Goal: Information Seeking & Learning: Compare options

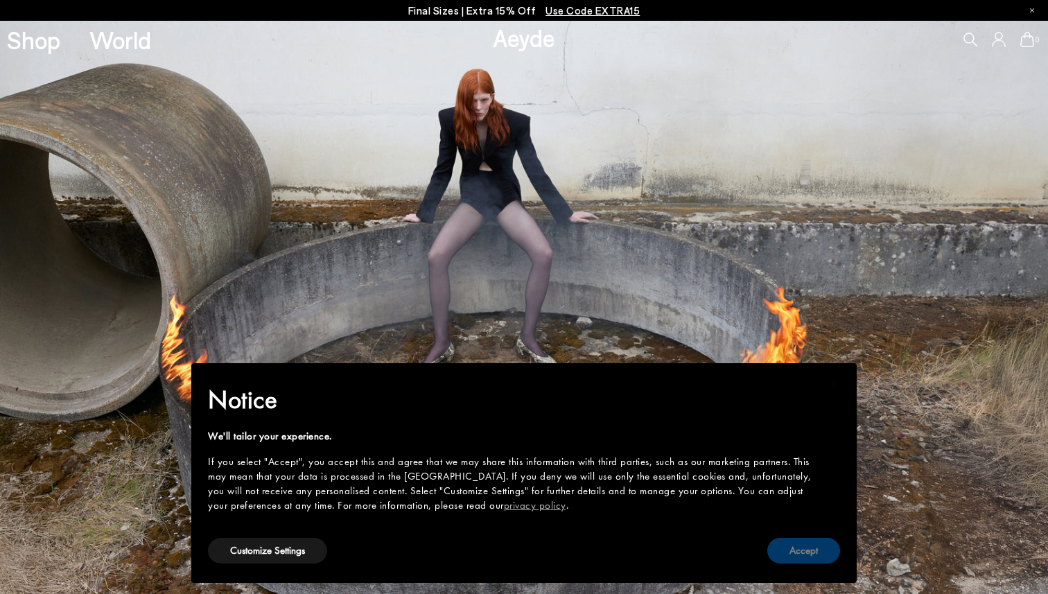
click at [793, 548] on button "Accept" at bounding box center [804, 551] width 73 height 26
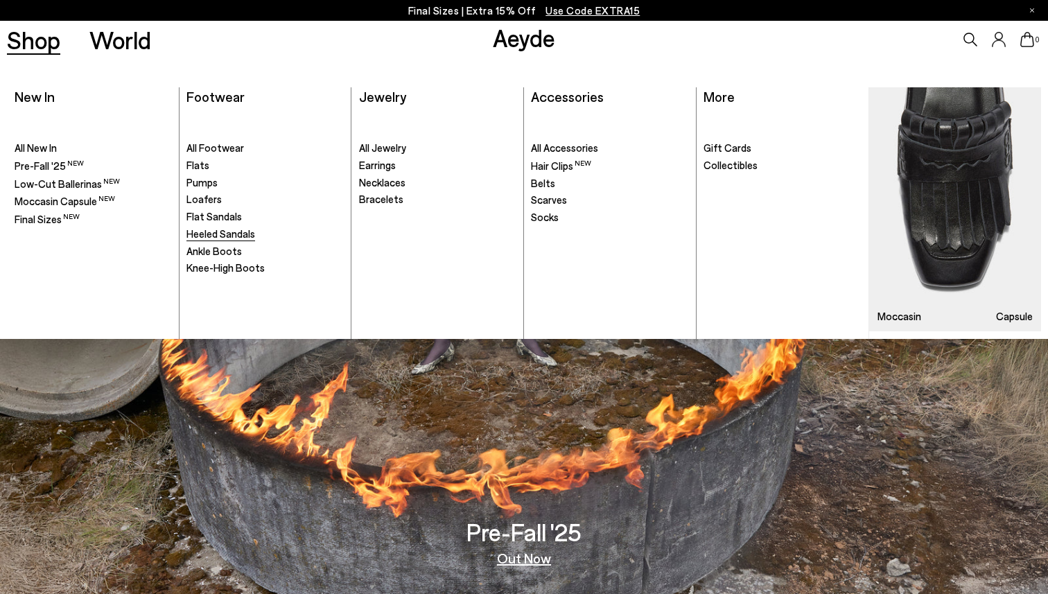
click at [221, 231] on span "Heeled Sandals" at bounding box center [221, 233] width 69 height 12
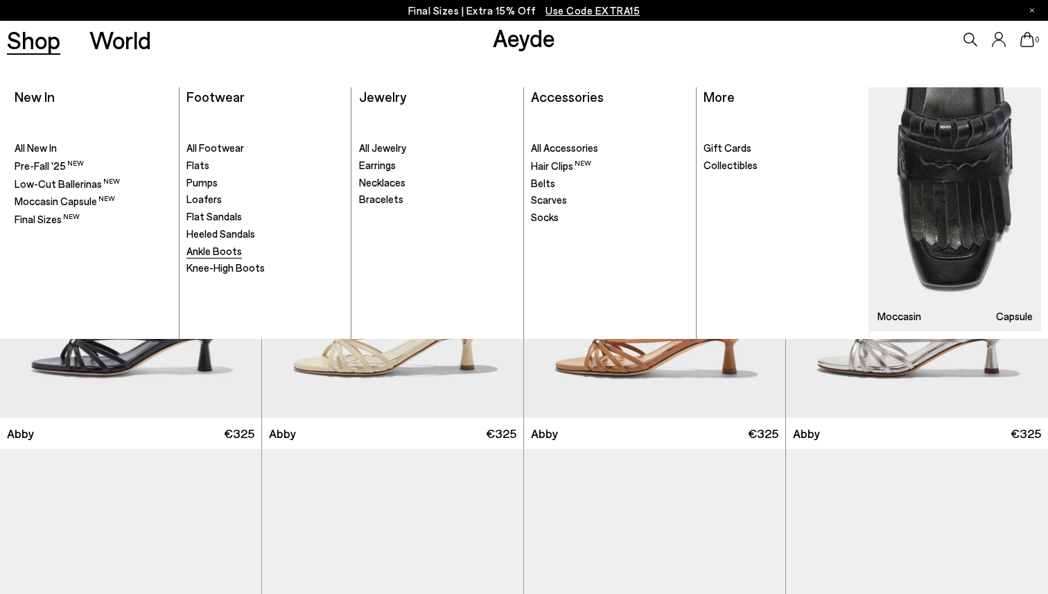
click at [217, 252] on span "Ankle Boots" at bounding box center [214, 251] width 55 height 12
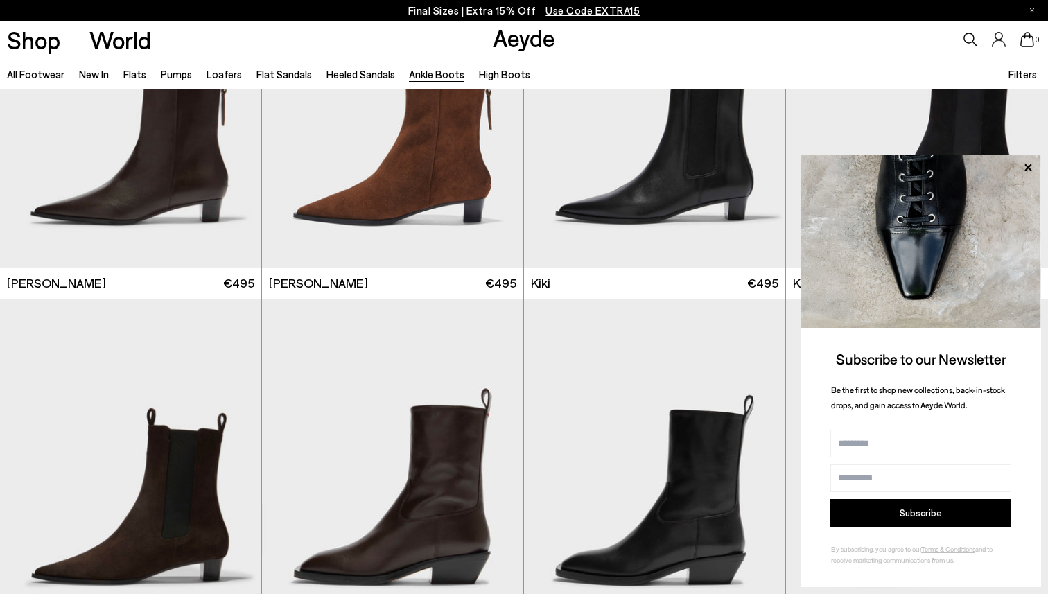
scroll to position [1957, 0]
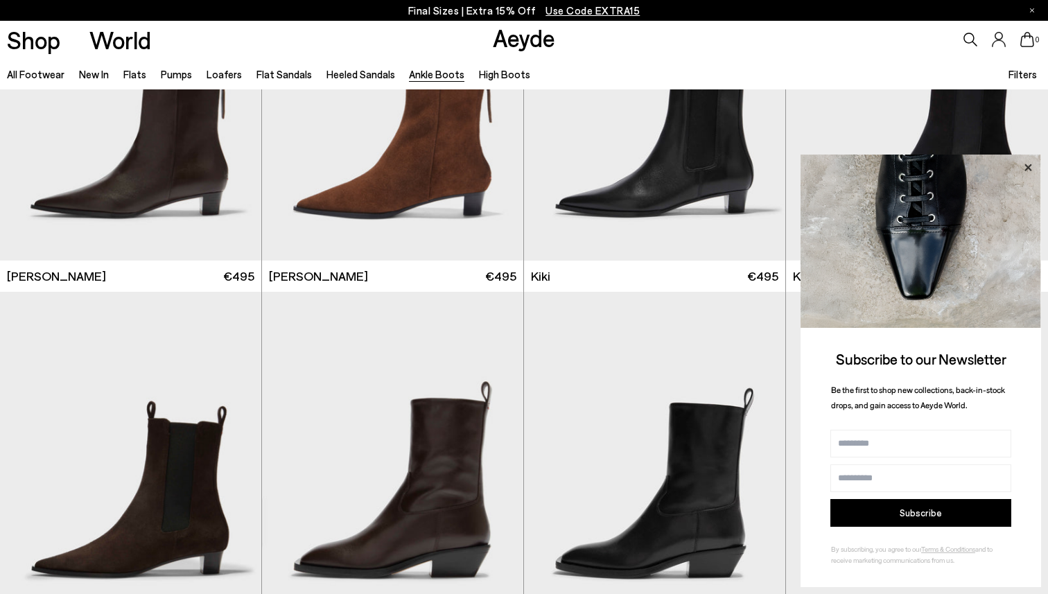
click at [1030, 170] on icon at bounding box center [1028, 168] width 18 height 18
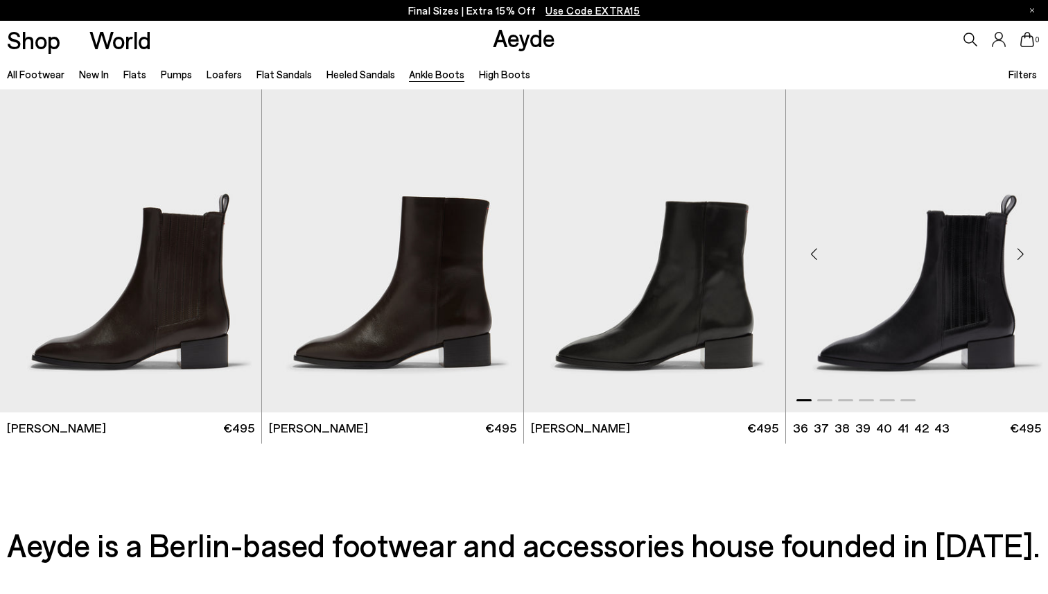
scroll to position [2878, 0]
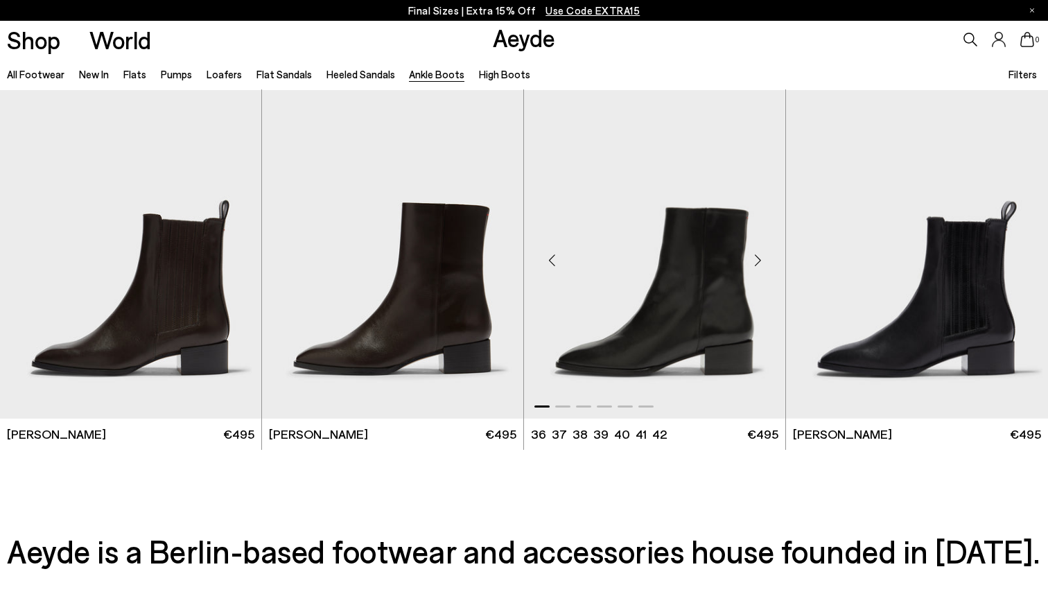
click at [759, 259] on div "Next slide" at bounding box center [758, 260] width 42 height 42
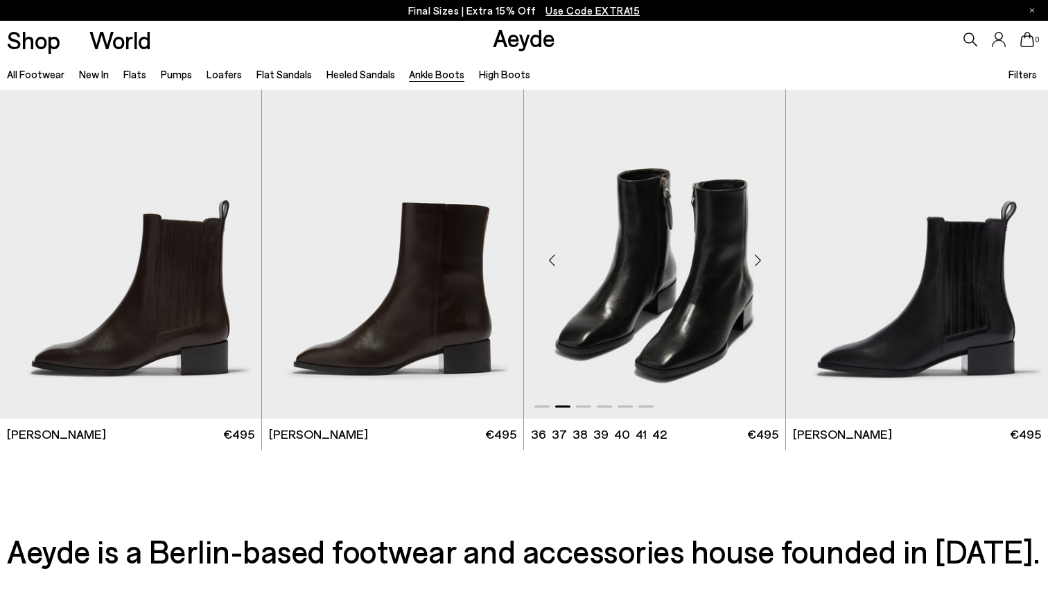
click at [759, 259] on div "Next slide" at bounding box center [758, 260] width 42 height 42
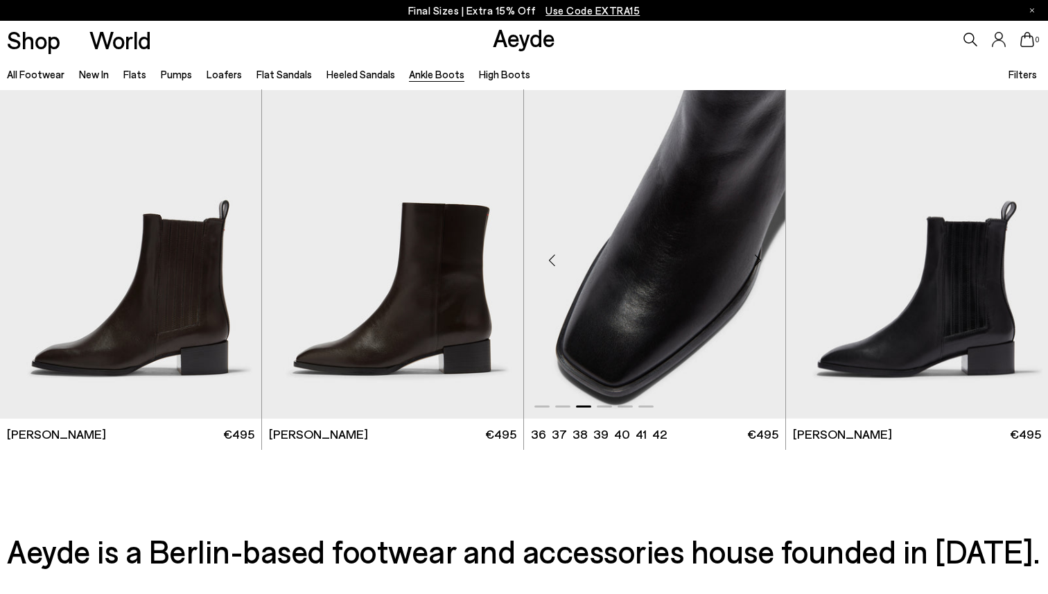
click at [759, 259] on div "Next slide" at bounding box center [758, 260] width 42 height 42
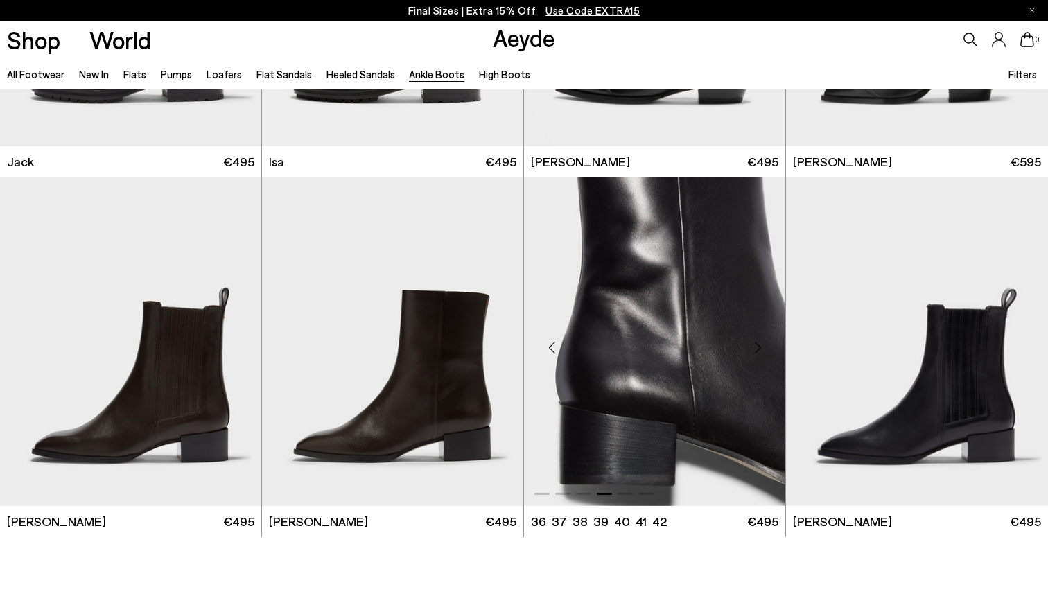
scroll to position [2765, 0]
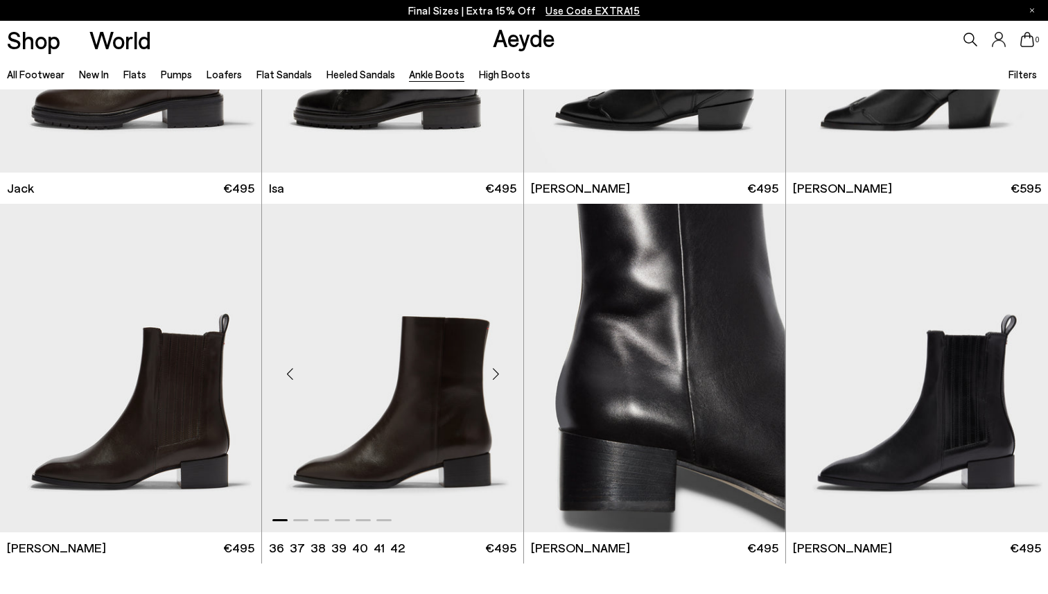
click at [493, 378] on div "Next slide" at bounding box center [496, 374] width 42 height 42
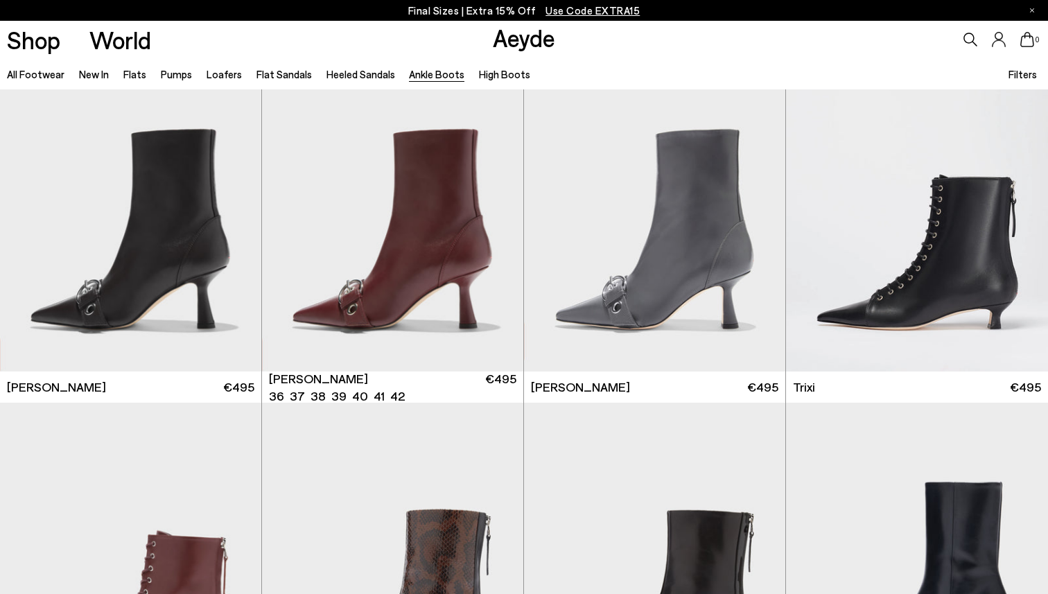
scroll to position [0, 0]
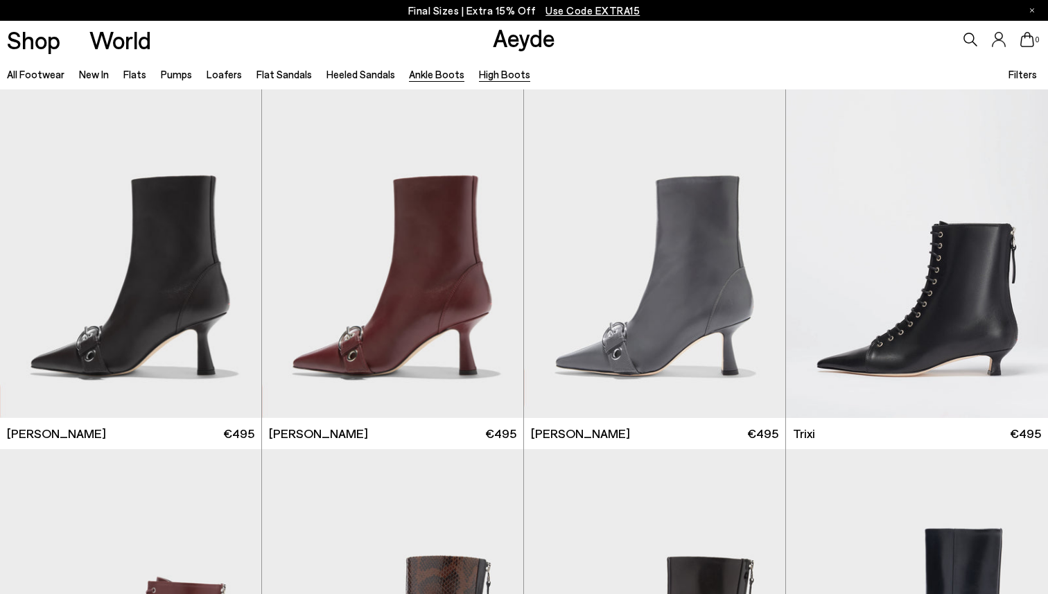
click at [510, 76] on link "High Boots" at bounding box center [504, 74] width 51 height 12
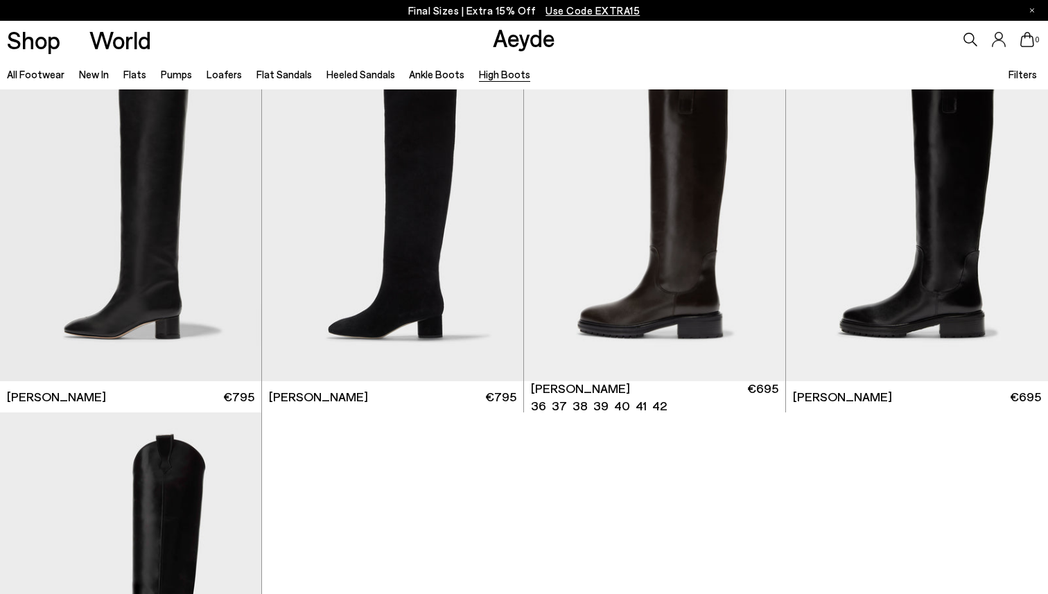
scroll to position [397, 0]
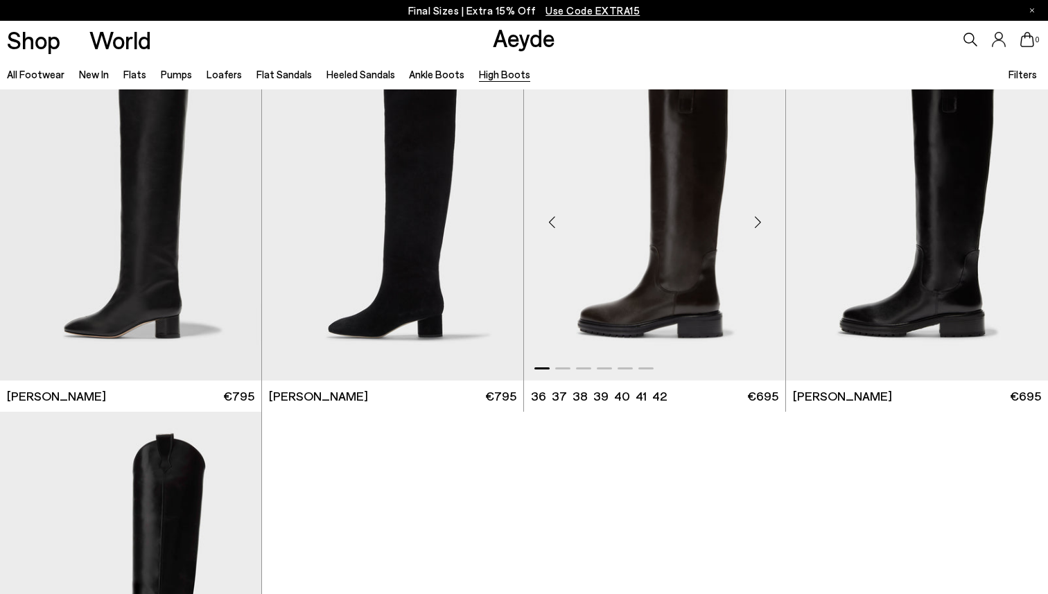
click at [765, 211] on div "Next slide" at bounding box center [758, 222] width 42 height 42
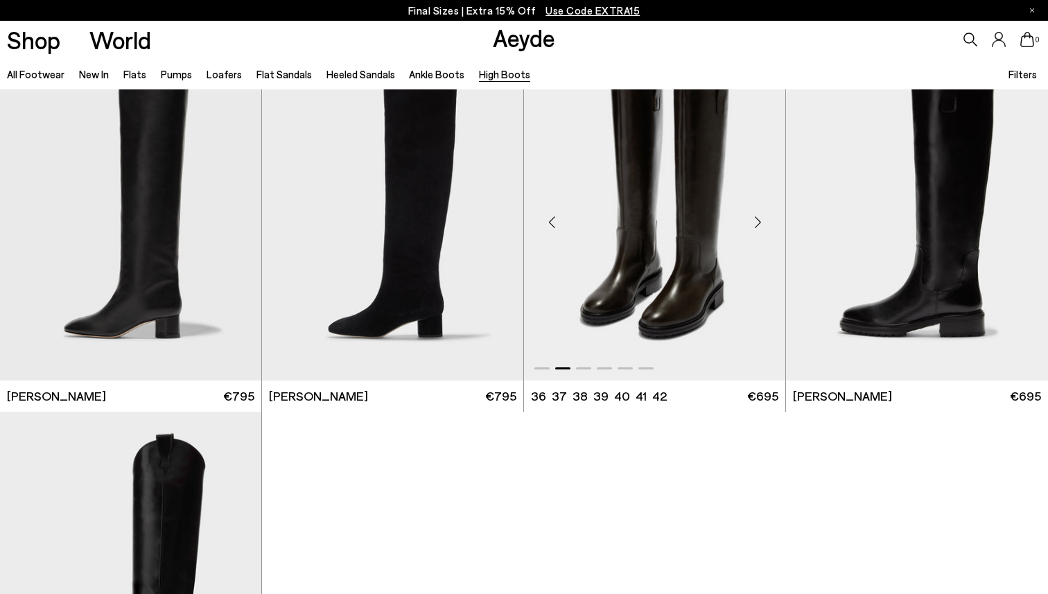
click at [765, 211] on div "Next slide" at bounding box center [758, 222] width 42 height 42
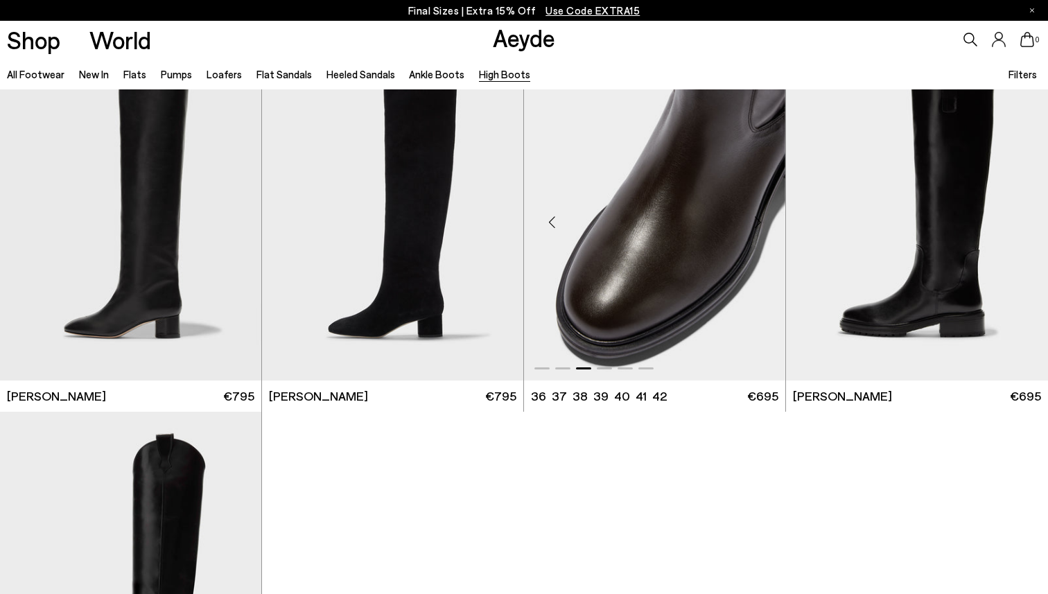
click at [765, 211] on div "Next slide" at bounding box center [758, 222] width 42 height 42
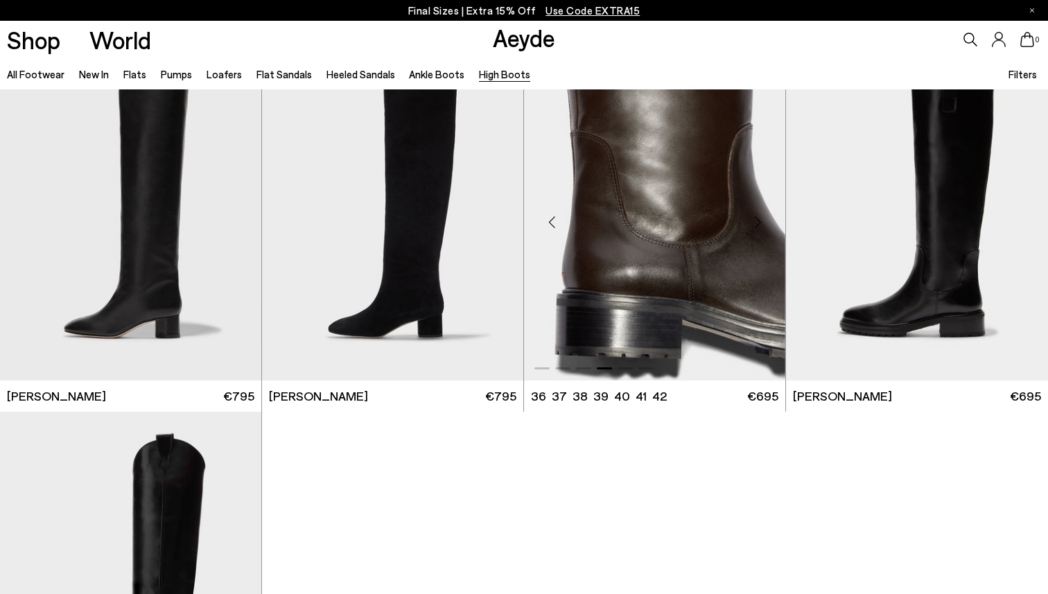
click at [765, 211] on div "Next slide" at bounding box center [758, 222] width 42 height 42
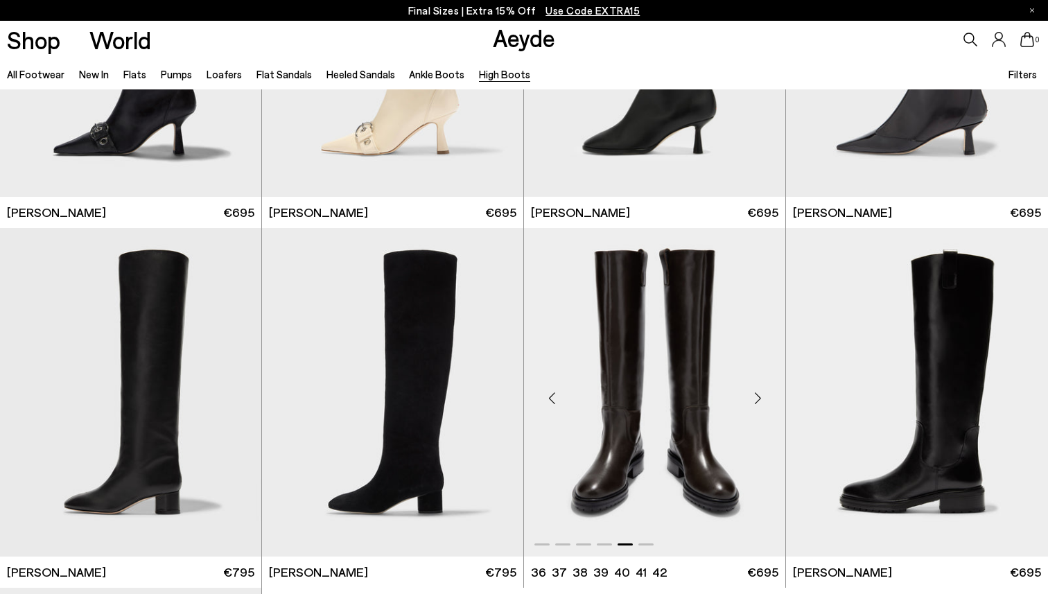
scroll to position [0, 0]
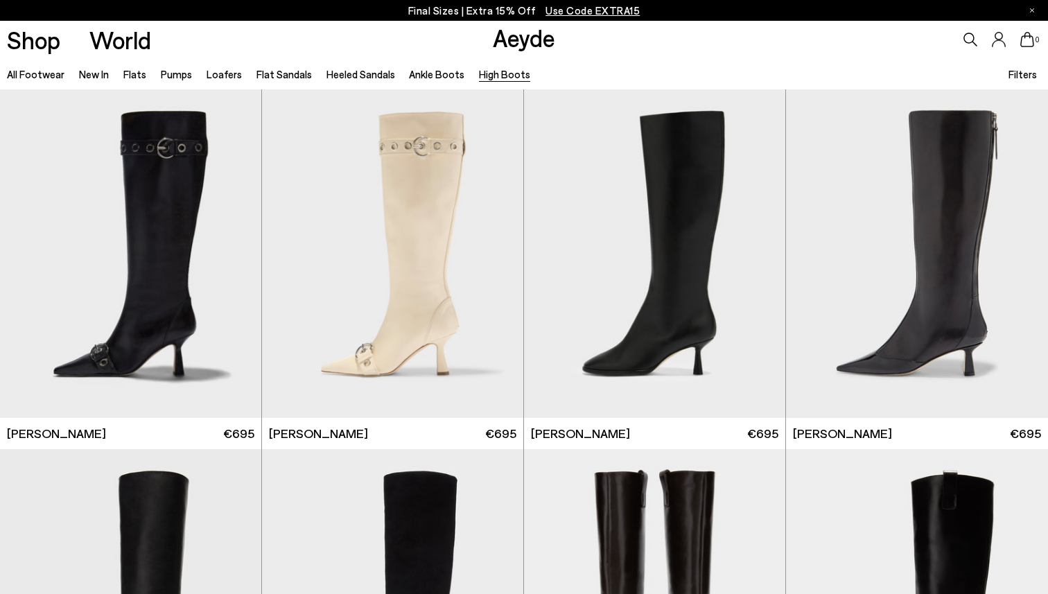
click at [512, 9] on p "Final Sizes | Extra 15% Off Use Code EXTRA15" at bounding box center [524, 10] width 232 height 17
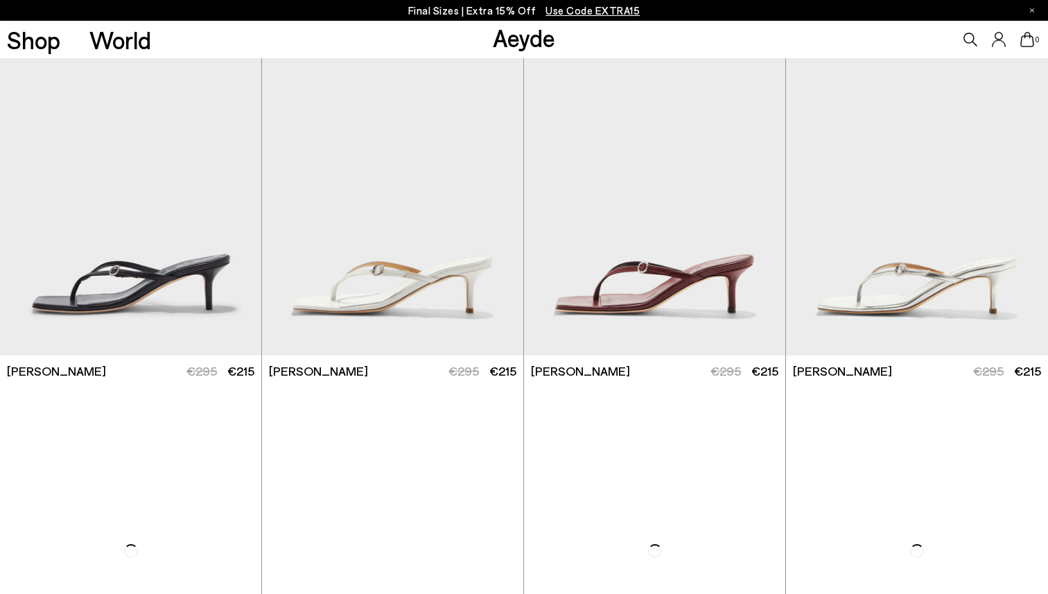
scroll to position [2642, 0]
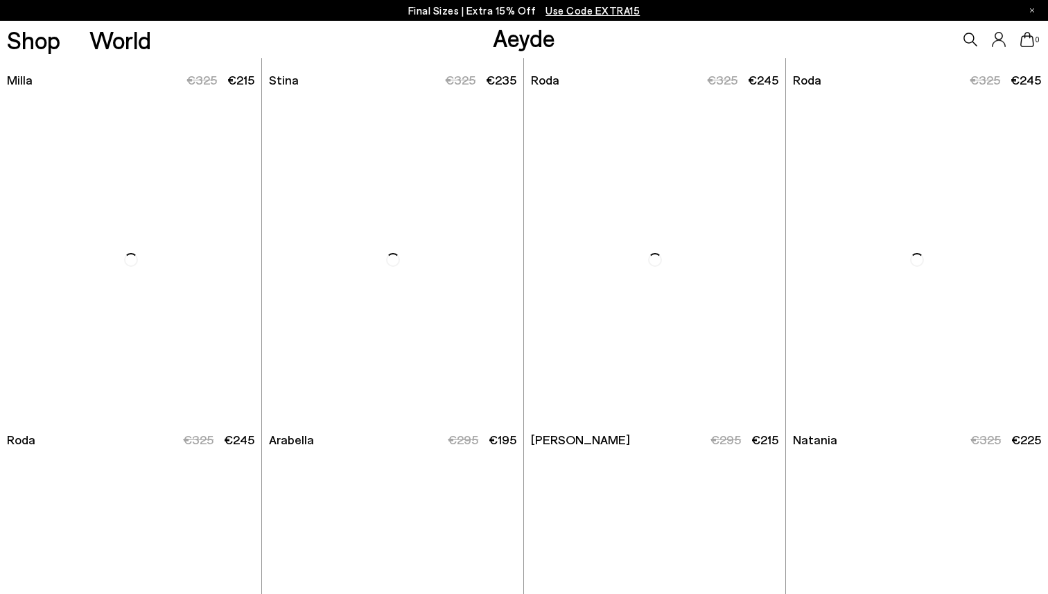
scroll to position [6368, 0]
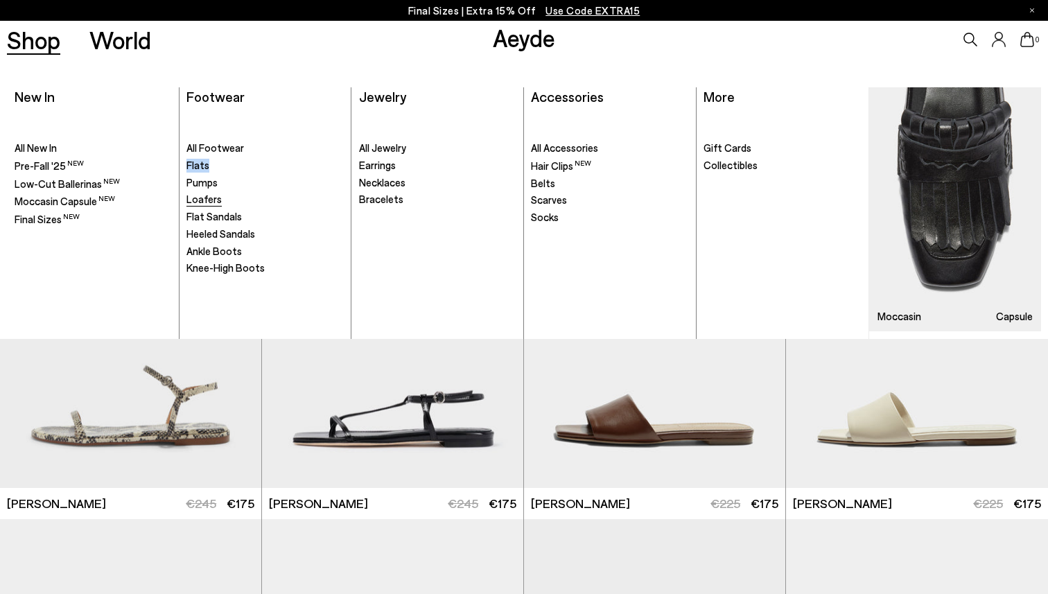
click at [202, 197] on span "Loafers" at bounding box center [204, 199] width 35 height 12
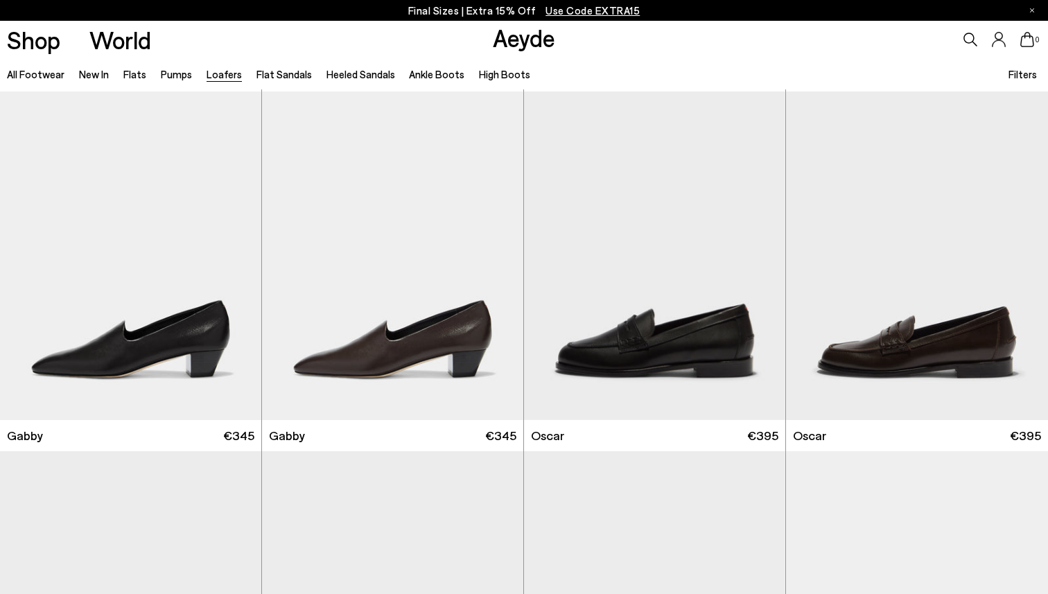
scroll to position [1481, 0]
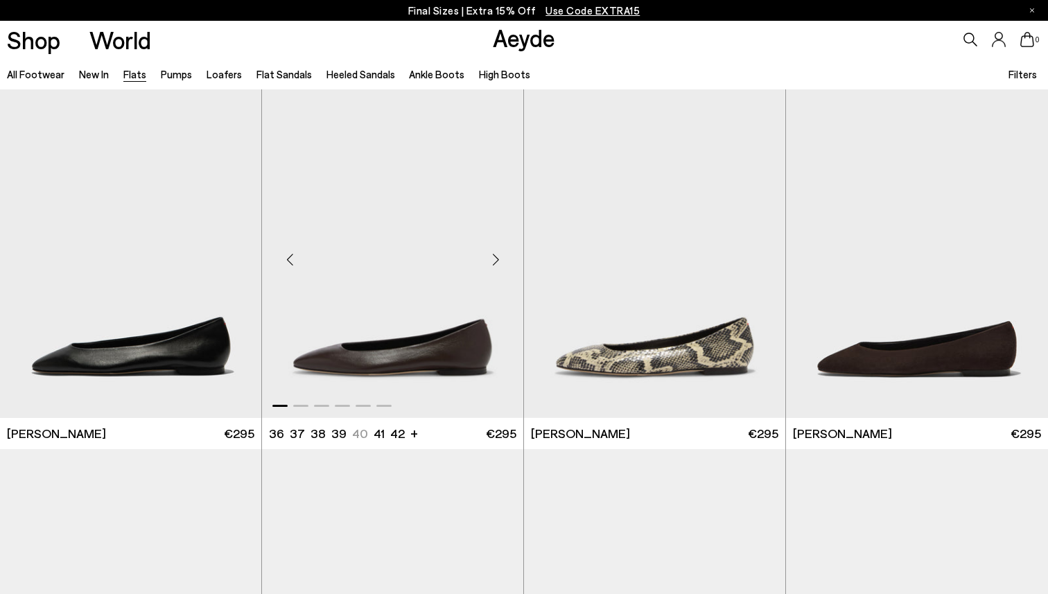
click at [499, 258] on div "Next slide" at bounding box center [496, 260] width 42 height 42
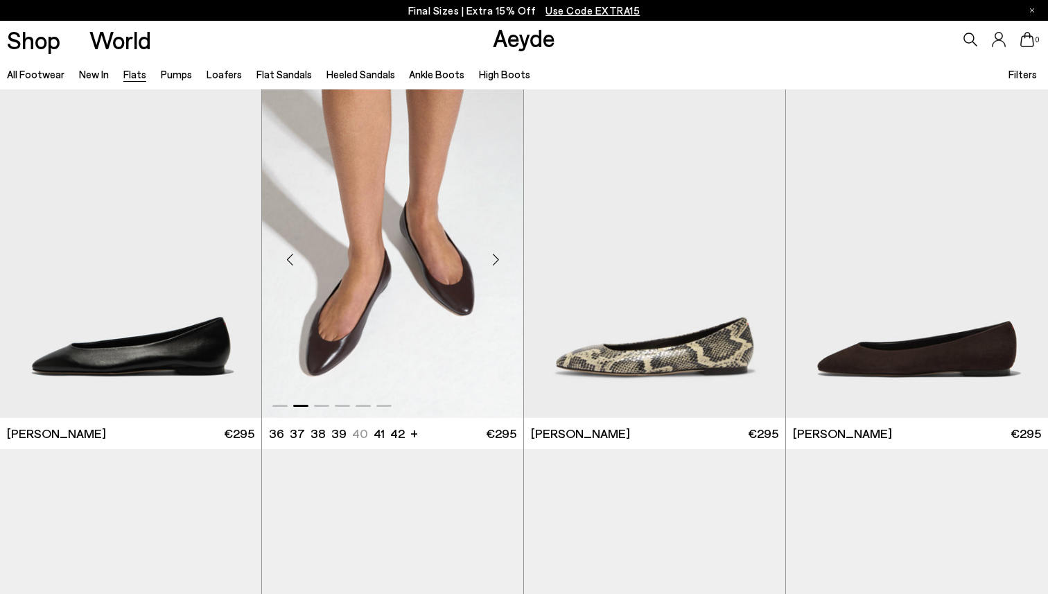
click at [496, 254] on div "Next slide" at bounding box center [496, 260] width 42 height 42
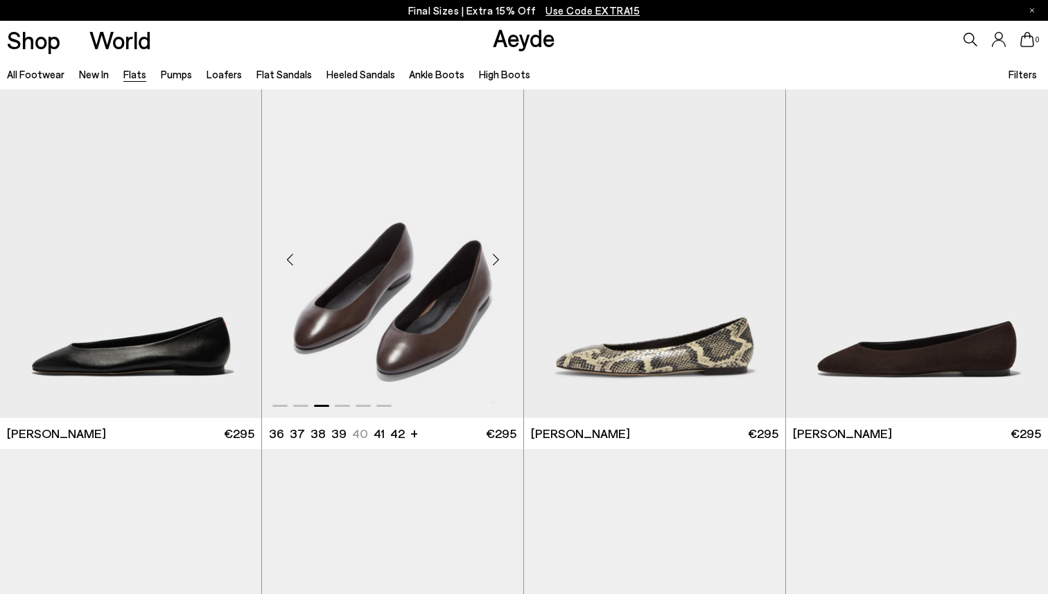
click at [496, 254] on div "Next slide" at bounding box center [496, 260] width 42 height 42
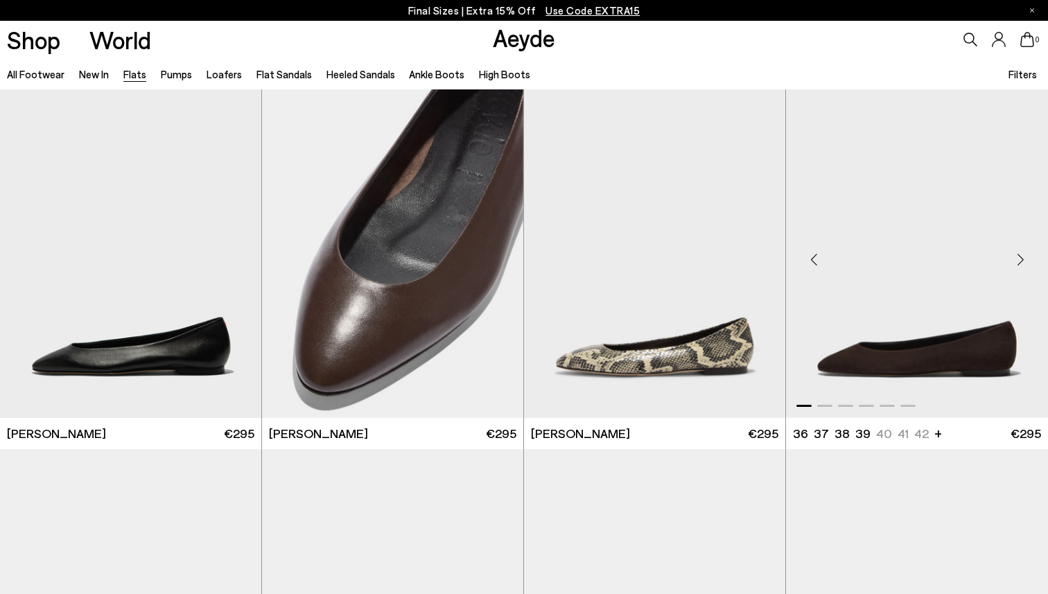
click at [1024, 263] on div "Next slide" at bounding box center [1021, 260] width 42 height 42
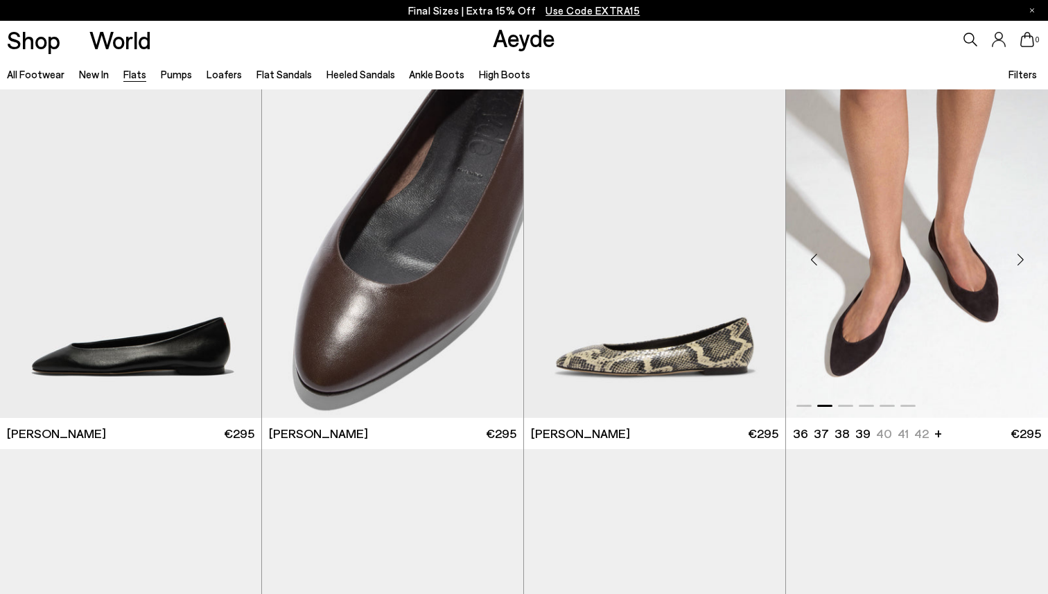
click at [1024, 263] on div "Next slide" at bounding box center [1021, 260] width 42 height 42
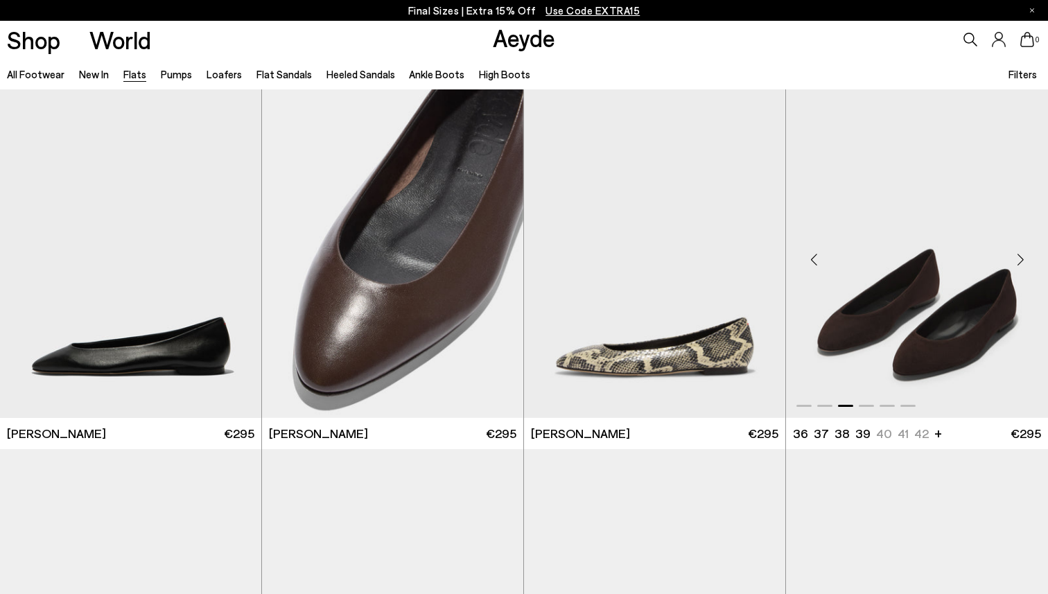
click at [1024, 263] on div "Next slide" at bounding box center [1021, 260] width 42 height 42
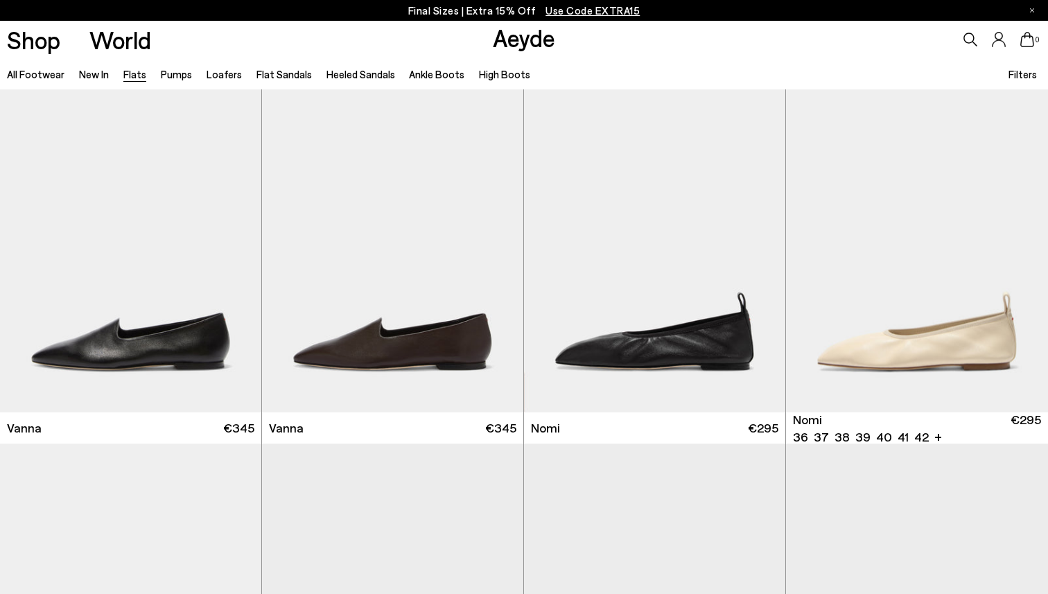
scroll to position [383, 0]
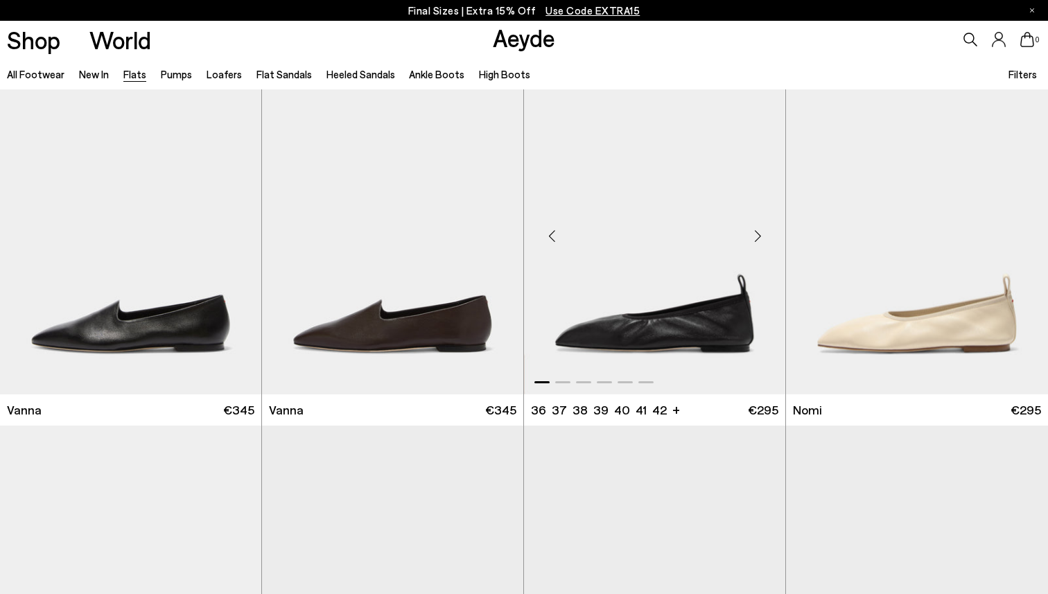
click at [761, 239] on div "Next slide" at bounding box center [758, 236] width 42 height 42
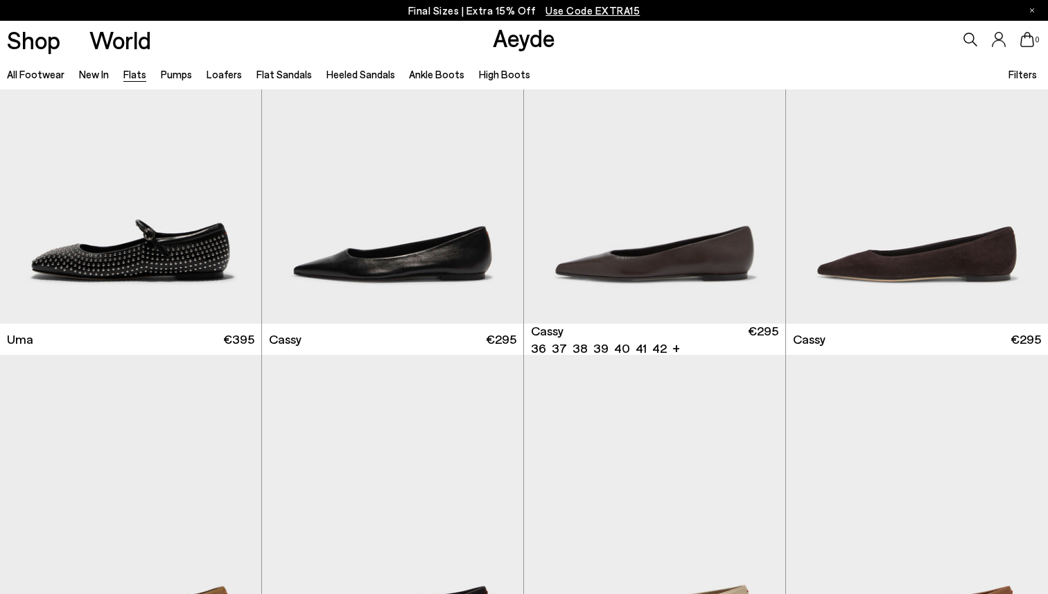
scroll to position [1536, 0]
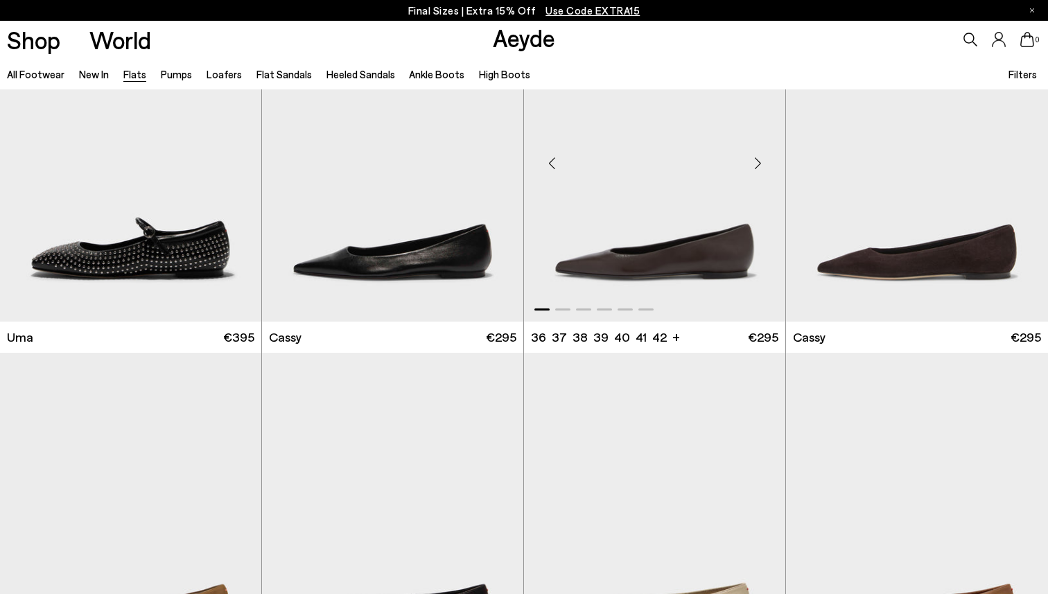
click at [757, 163] on div "Next slide" at bounding box center [758, 163] width 42 height 42
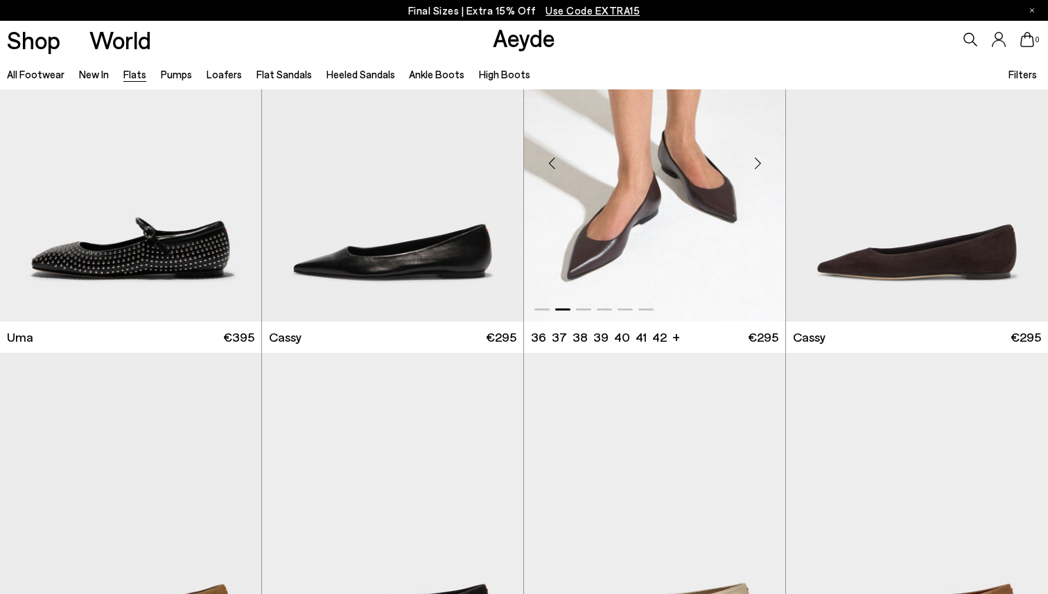
click at [757, 163] on div "Next slide" at bounding box center [758, 163] width 42 height 42
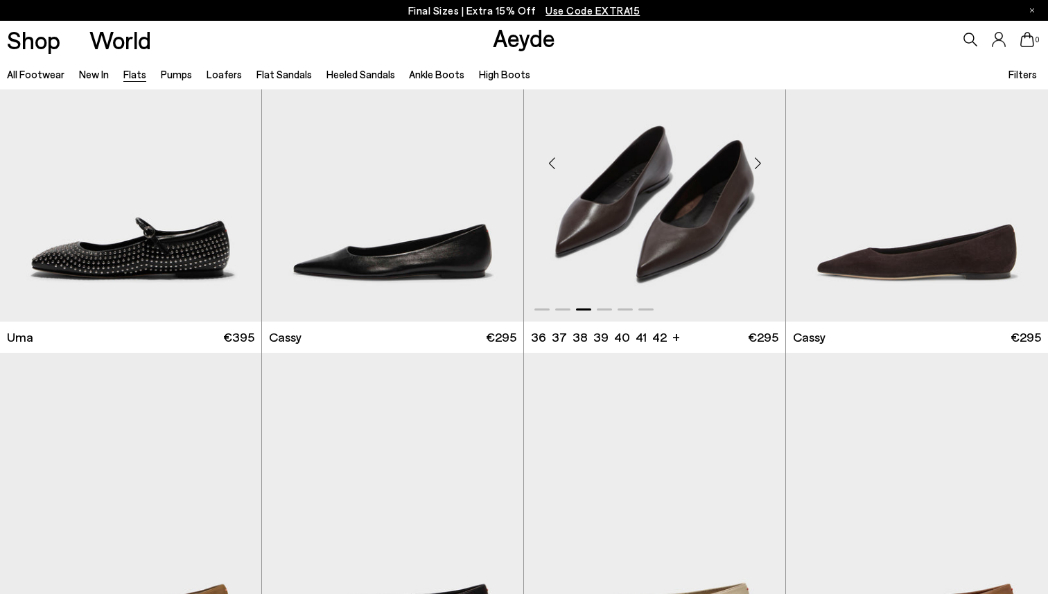
click at [757, 163] on div "Next slide" at bounding box center [758, 163] width 42 height 42
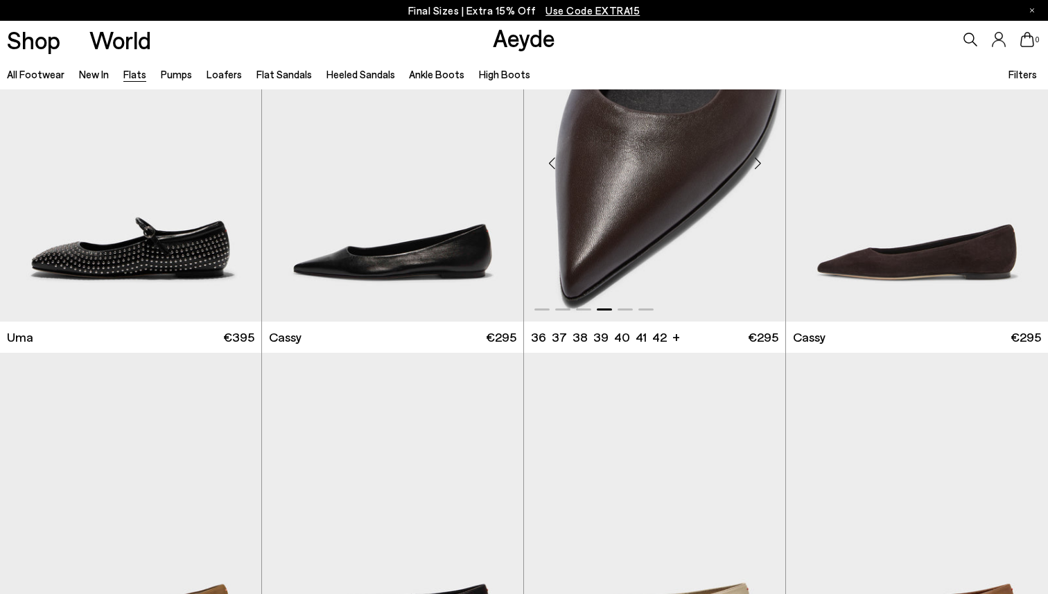
click at [757, 163] on div "Next slide" at bounding box center [758, 163] width 42 height 42
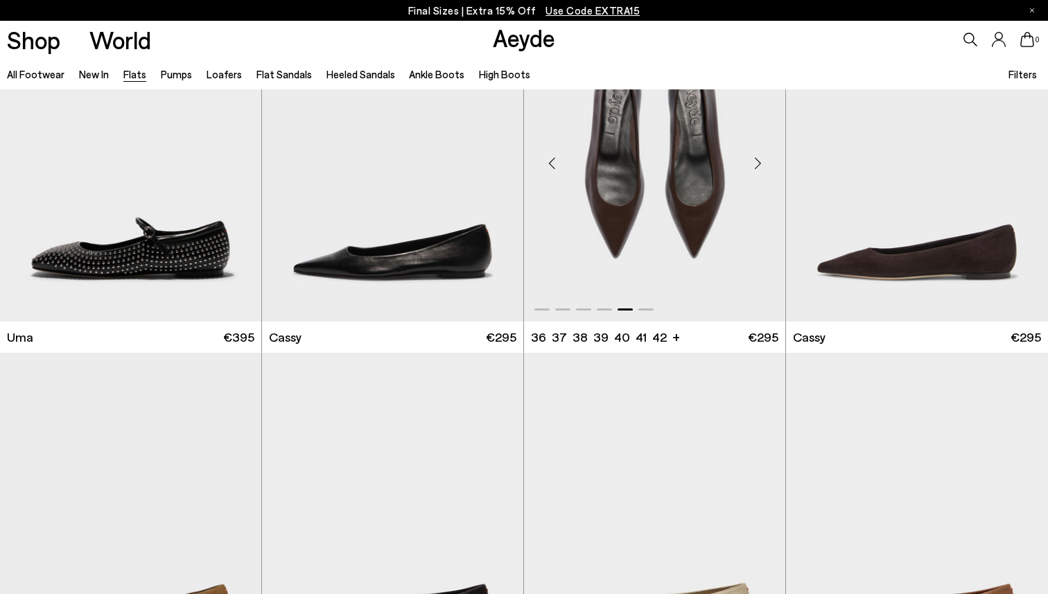
click at [757, 163] on div "Next slide" at bounding box center [758, 163] width 42 height 42
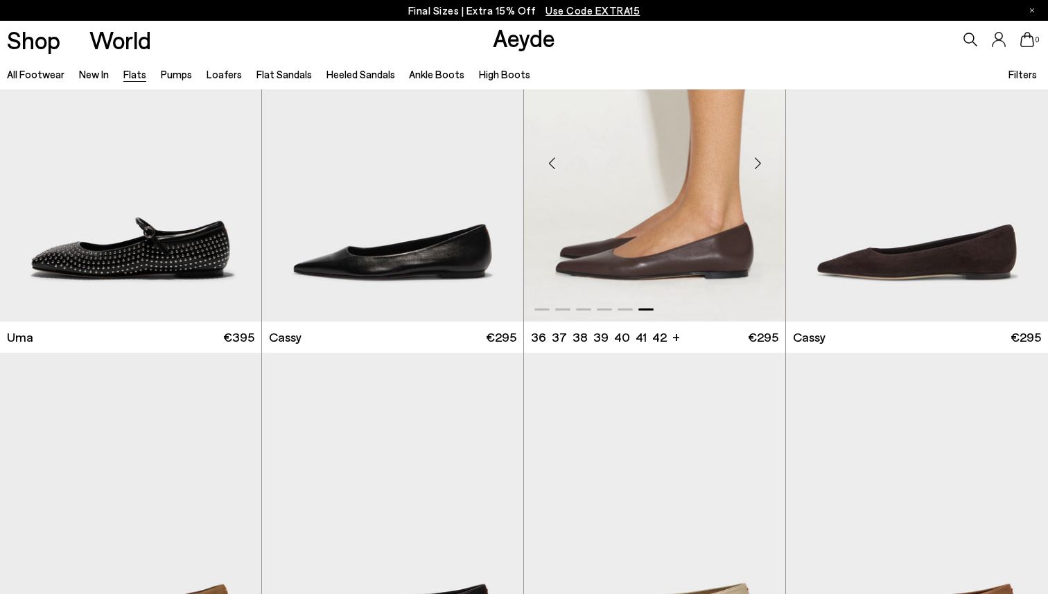
click at [757, 163] on div "Next slide" at bounding box center [758, 163] width 42 height 42
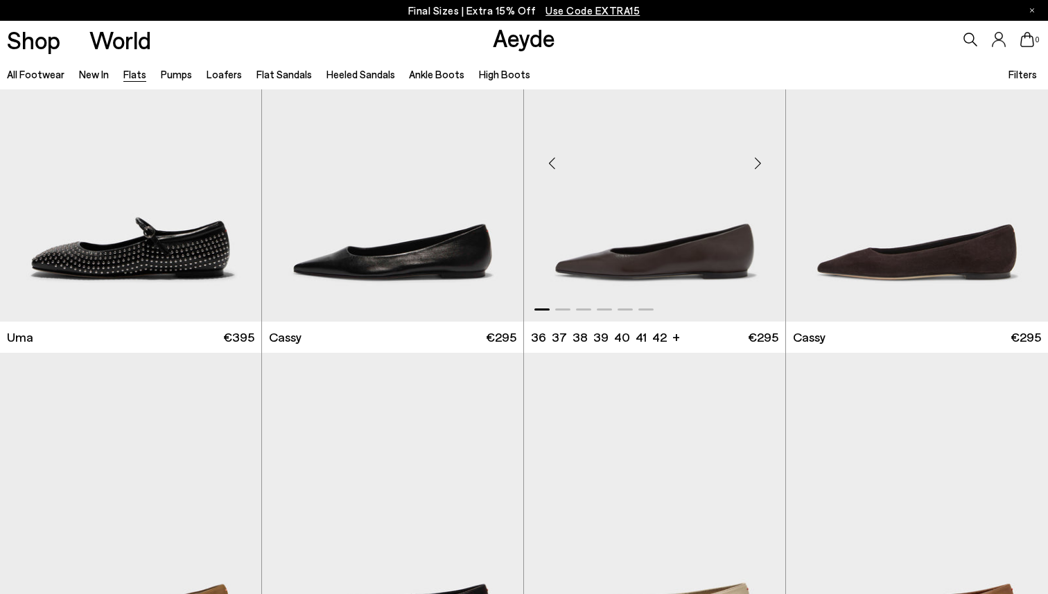
click at [757, 163] on div "Next slide" at bounding box center [758, 163] width 42 height 42
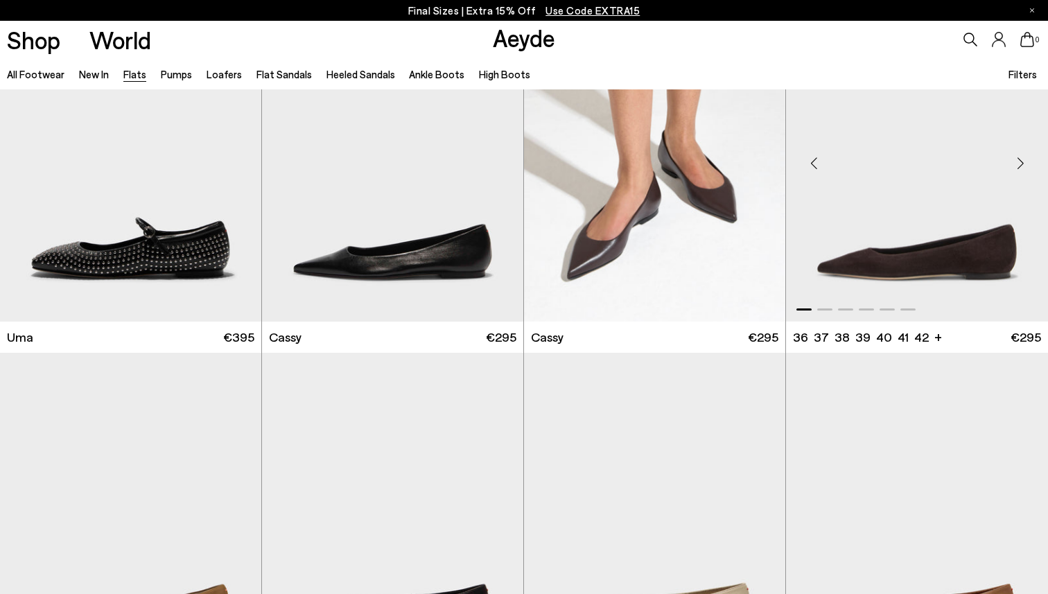
click at [1019, 159] on div "Next slide" at bounding box center [1021, 163] width 42 height 42
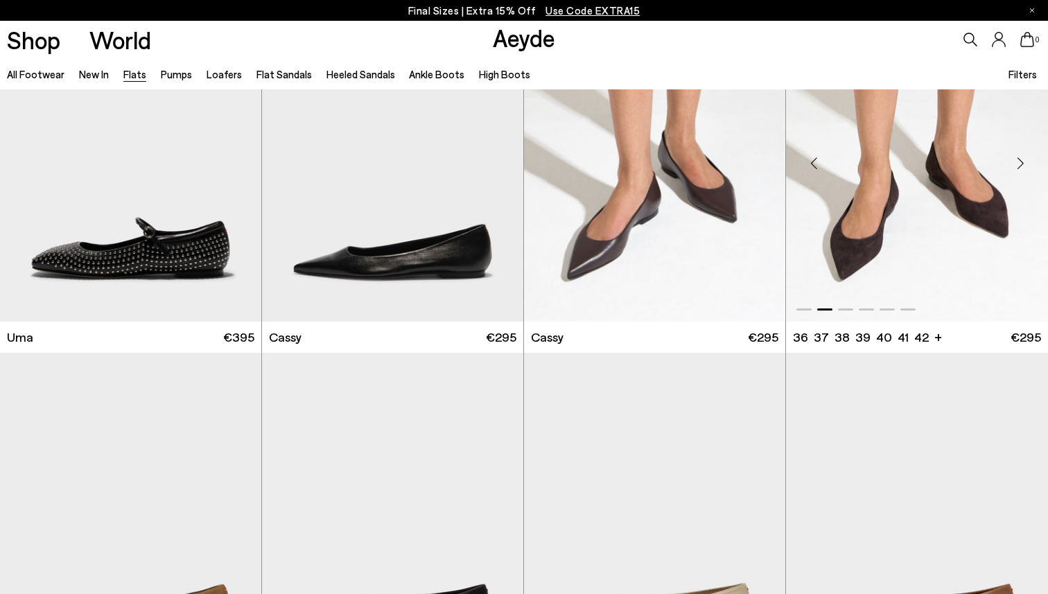
click at [1019, 159] on div "Next slide" at bounding box center [1021, 163] width 42 height 42
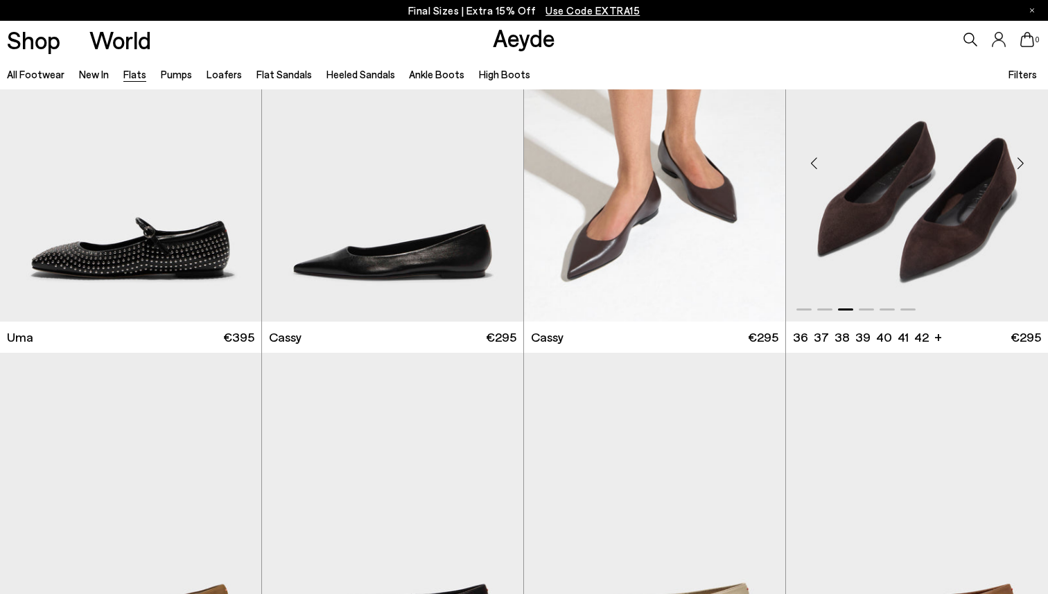
click at [1019, 159] on div "Next slide" at bounding box center [1021, 163] width 42 height 42
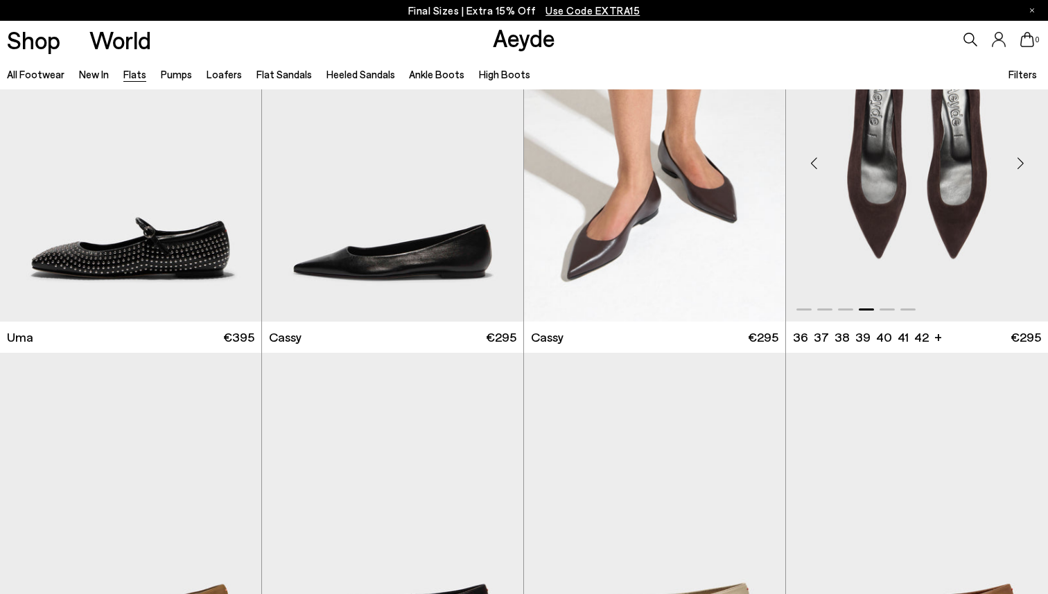
click at [1019, 159] on div "Next slide" at bounding box center [1021, 163] width 42 height 42
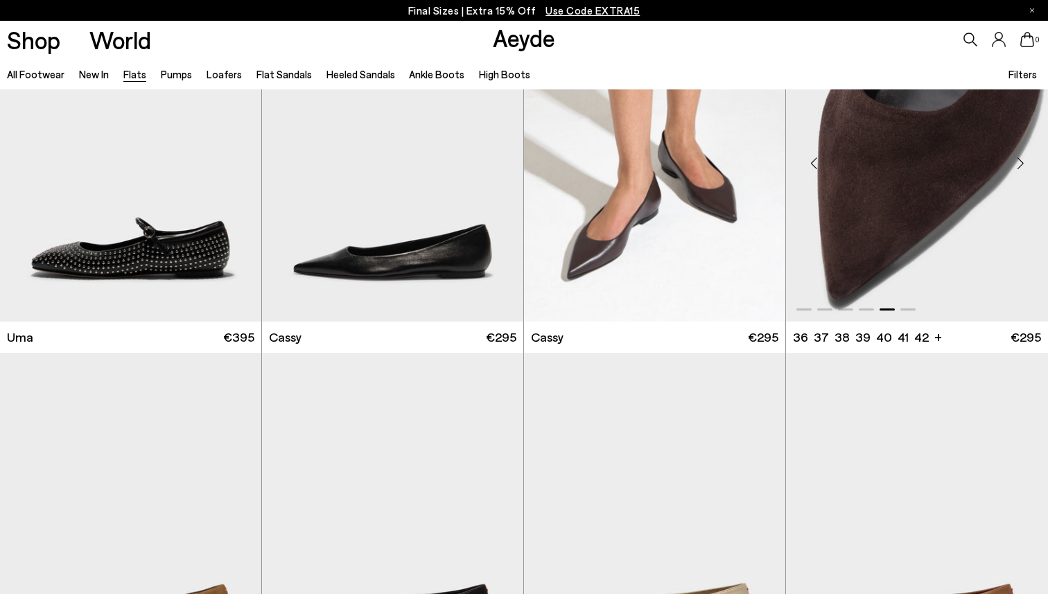
click at [1019, 159] on div "Next slide" at bounding box center [1021, 163] width 42 height 42
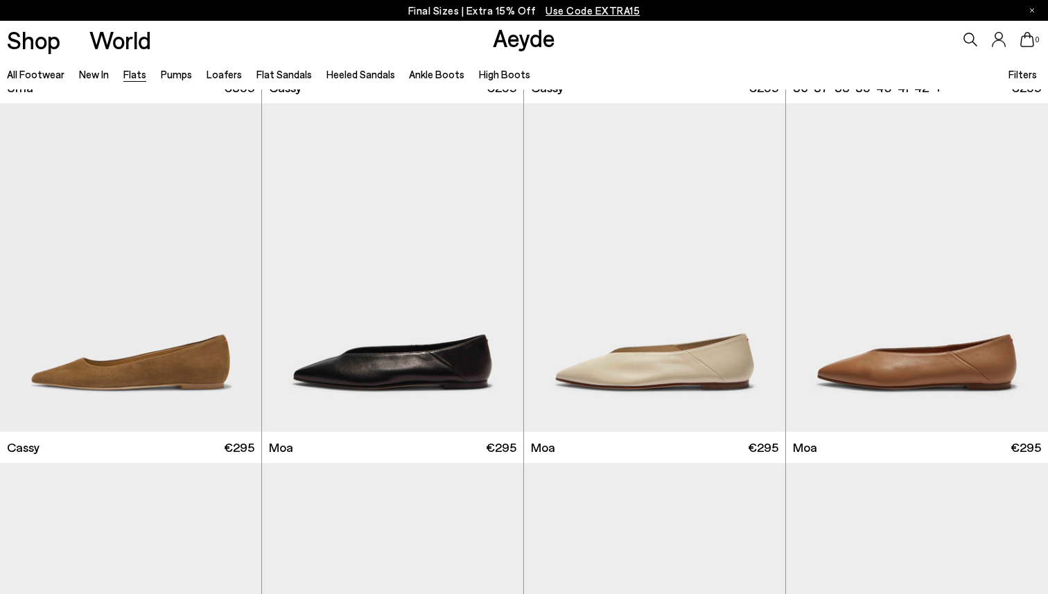
scroll to position [1835, 0]
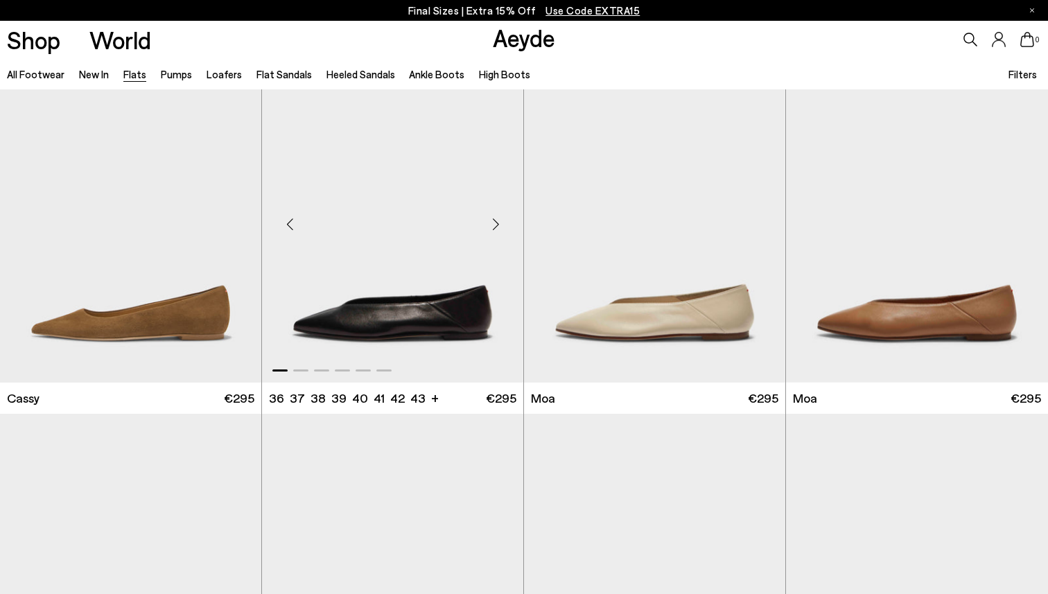
click at [506, 226] on div "Next slide" at bounding box center [496, 224] width 42 height 42
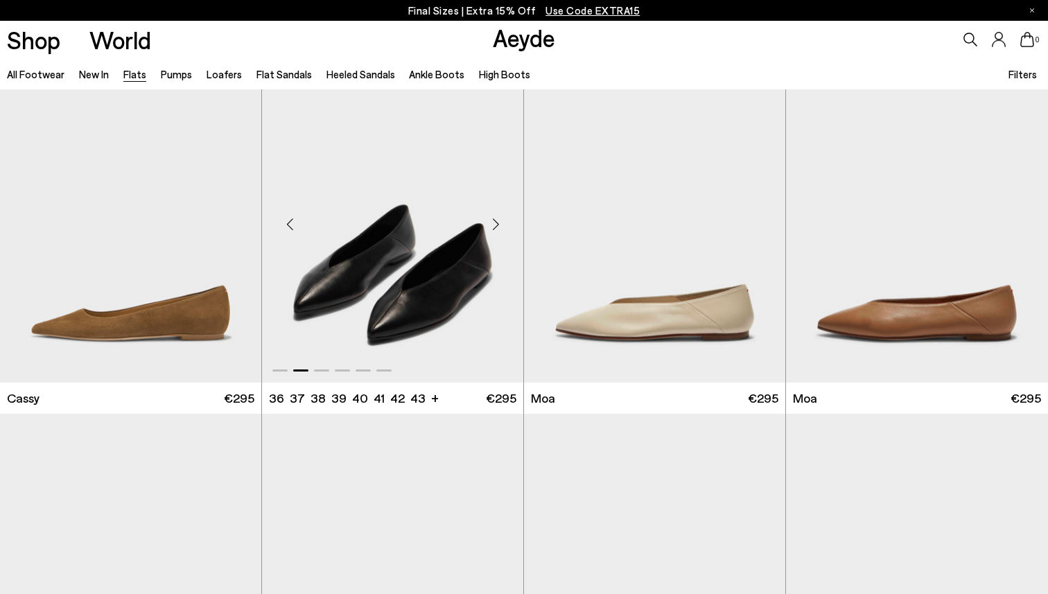
click at [506, 226] on div "Next slide" at bounding box center [496, 224] width 42 height 42
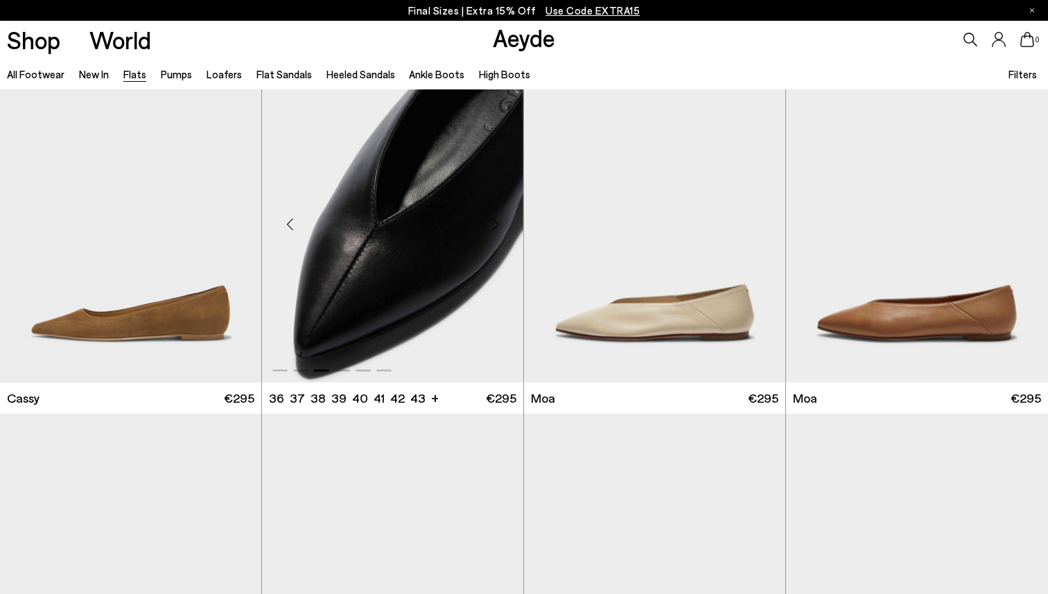
click at [506, 226] on div "Next slide" at bounding box center [496, 224] width 42 height 42
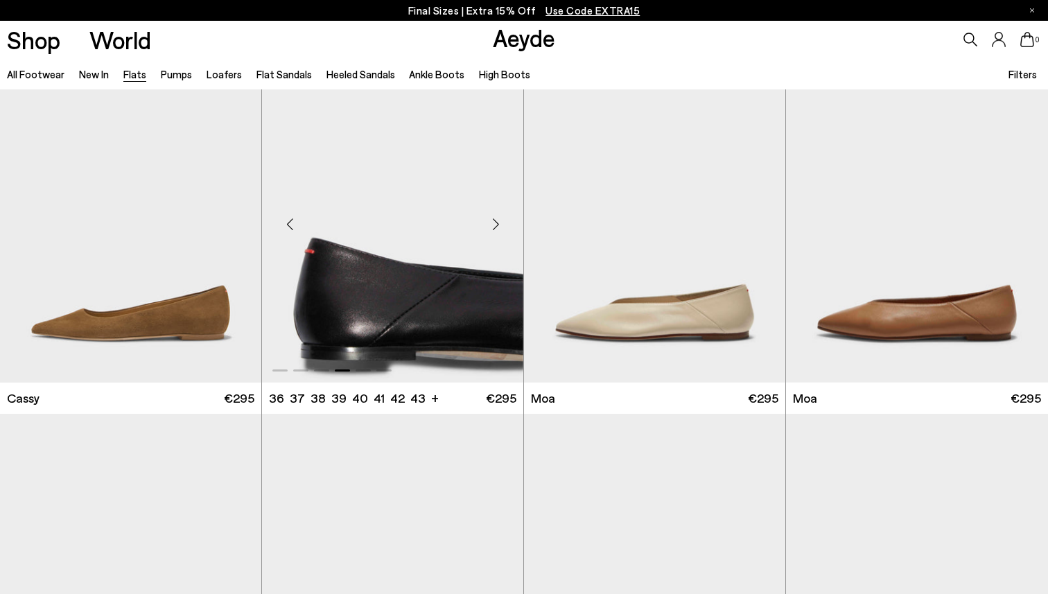
click at [506, 226] on div "Next slide" at bounding box center [496, 224] width 42 height 42
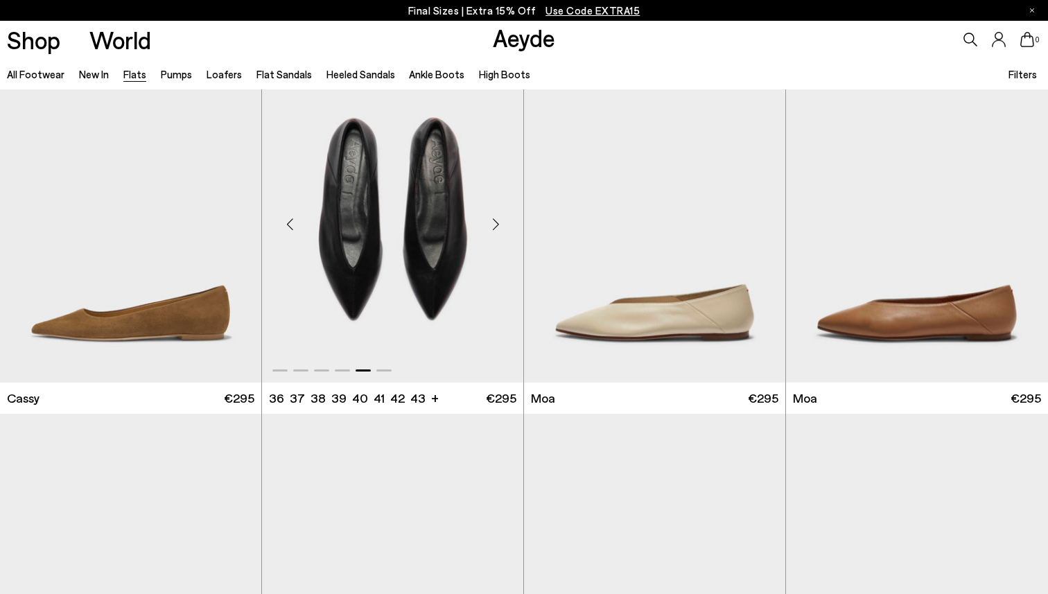
click at [506, 226] on div "Next slide" at bounding box center [496, 224] width 42 height 42
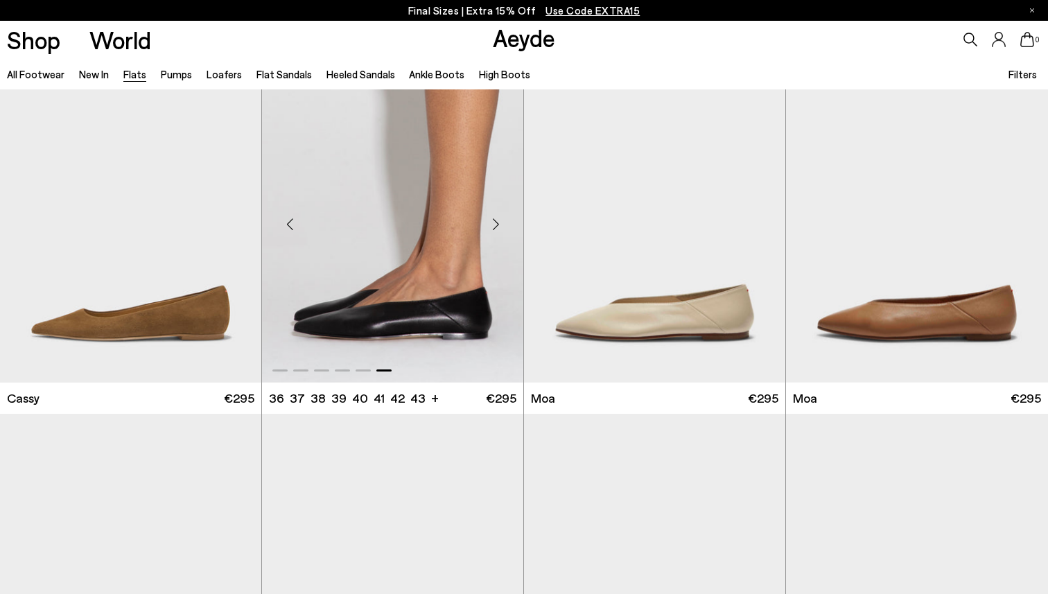
click at [506, 226] on div "Next slide" at bounding box center [496, 224] width 42 height 42
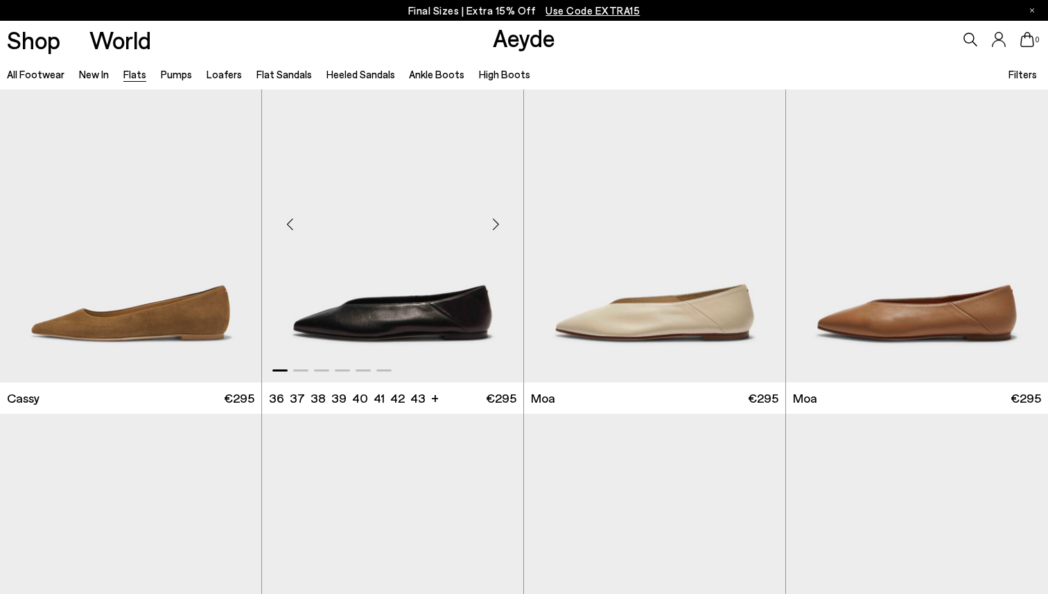
click at [506, 226] on div "Next slide" at bounding box center [496, 224] width 42 height 42
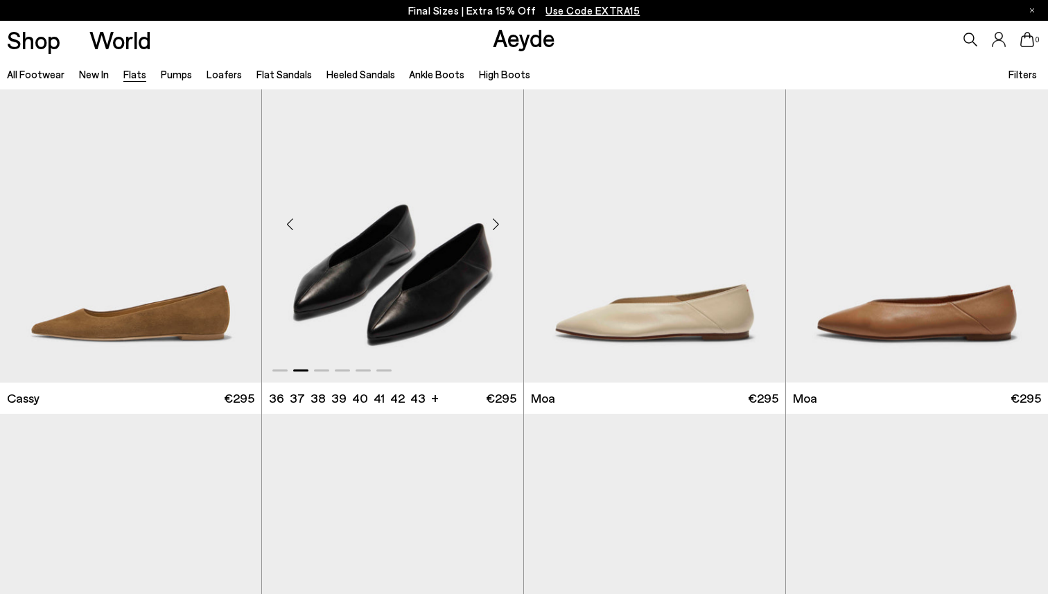
click at [506, 226] on div "Next slide" at bounding box center [496, 224] width 42 height 42
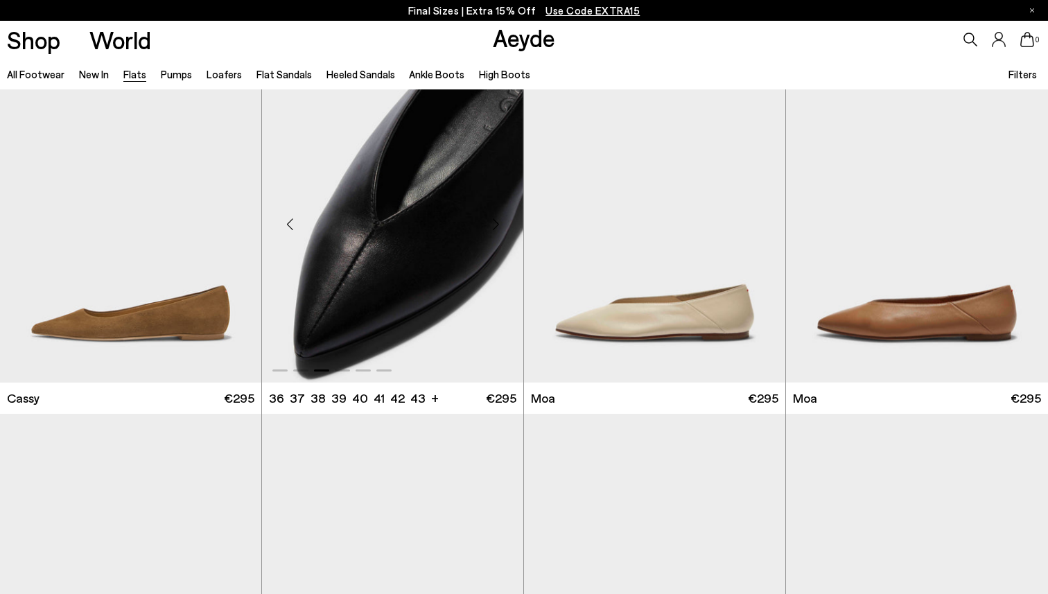
click at [506, 226] on div "Next slide" at bounding box center [496, 224] width 42 height 42
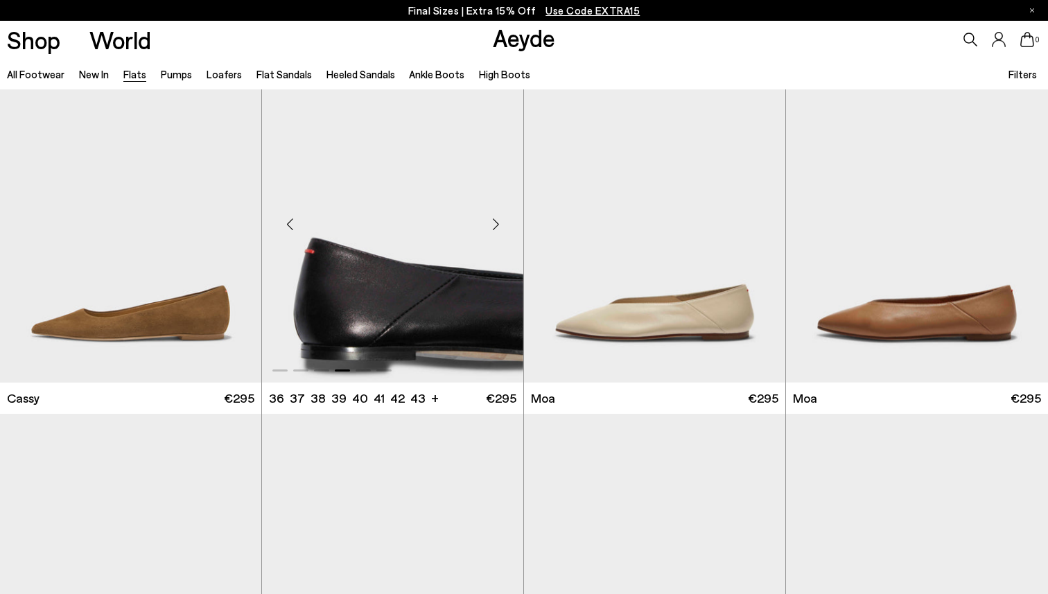
click at [506, 226] on div "Next slide" at bounding box center [496, 224] width 42 height 42
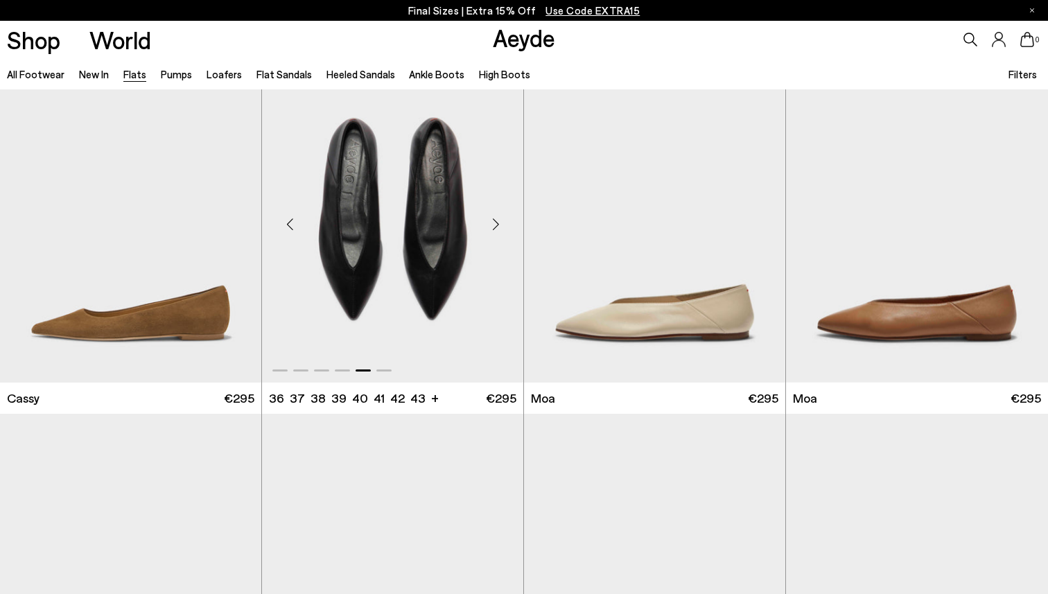
click at [506, 226] on div "Next slide" at bounding box center [496, 224] width 42 height 42
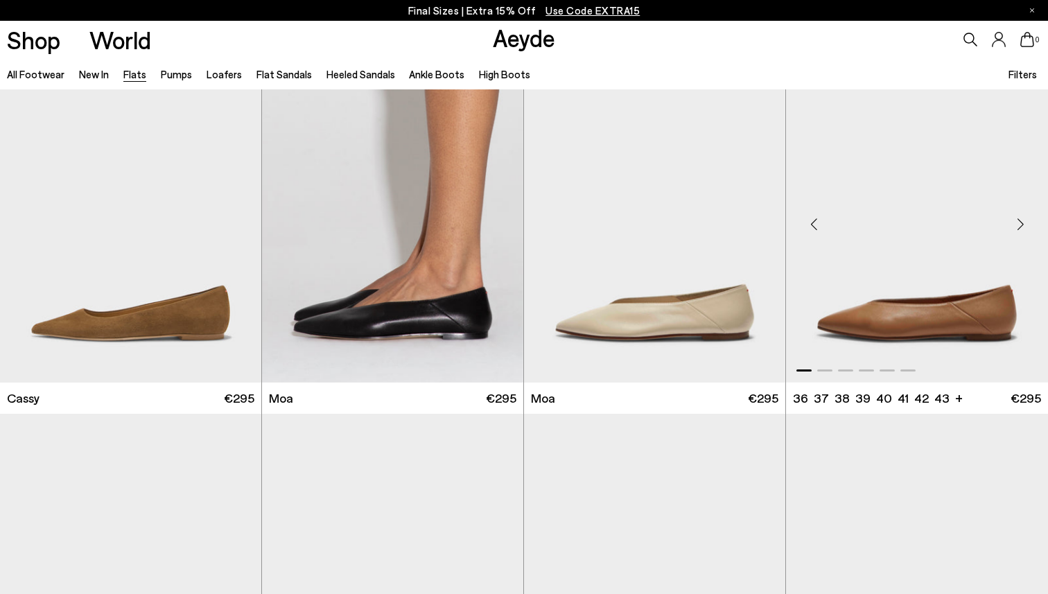
click at [1028, 221] on div "Next slide" at bounding box center [1021, 224] width 42 height 42
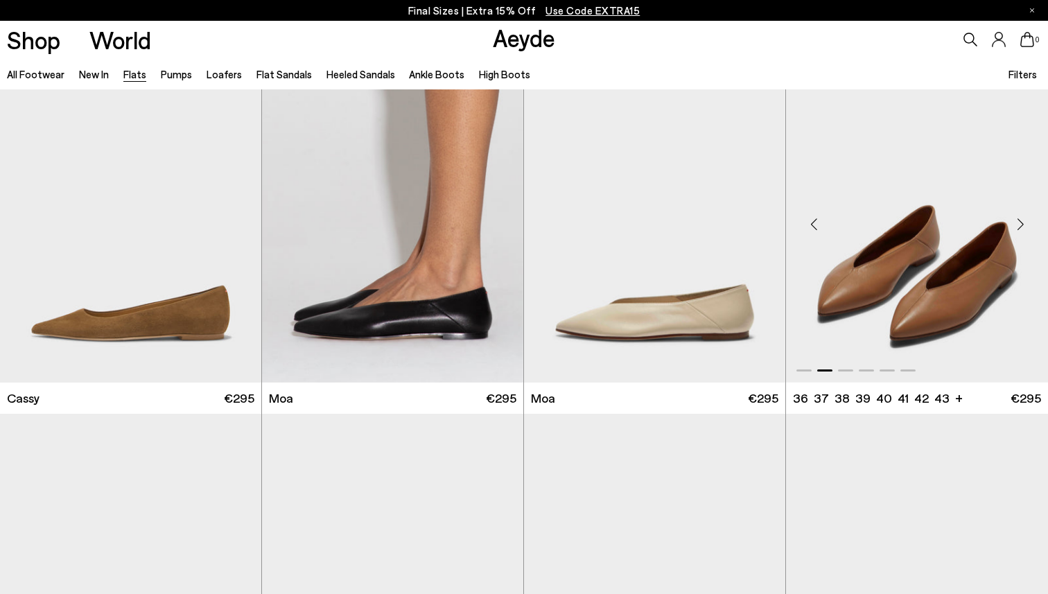
click at [1028, 221] on div "Next slide" at bounding box center [1021, 224] width 42 height 42
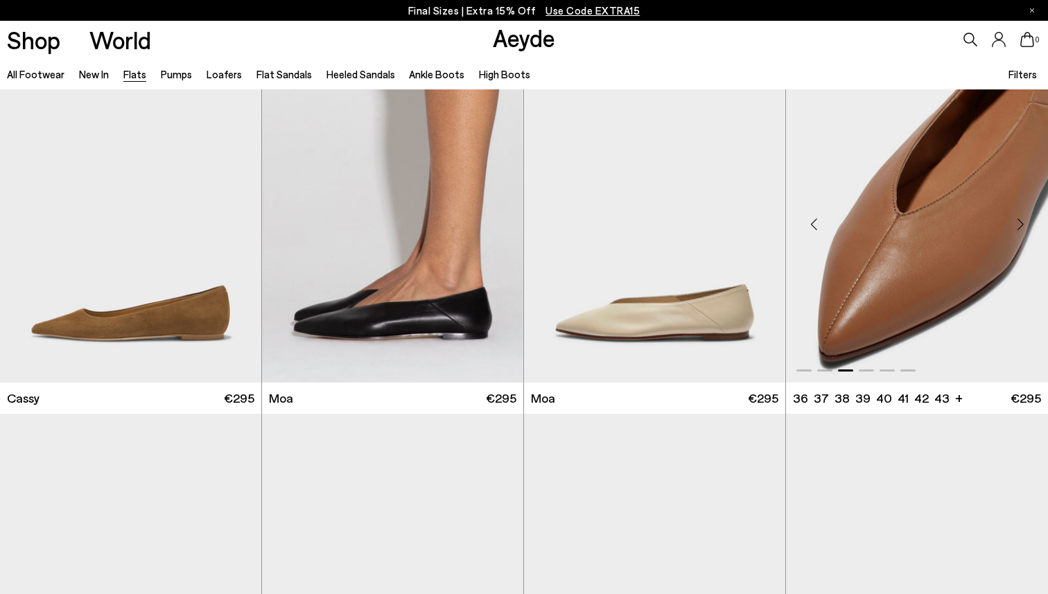
click at [1028, 221] on div "Next slide" at bounding box center [1021, 224] width 42 height 42
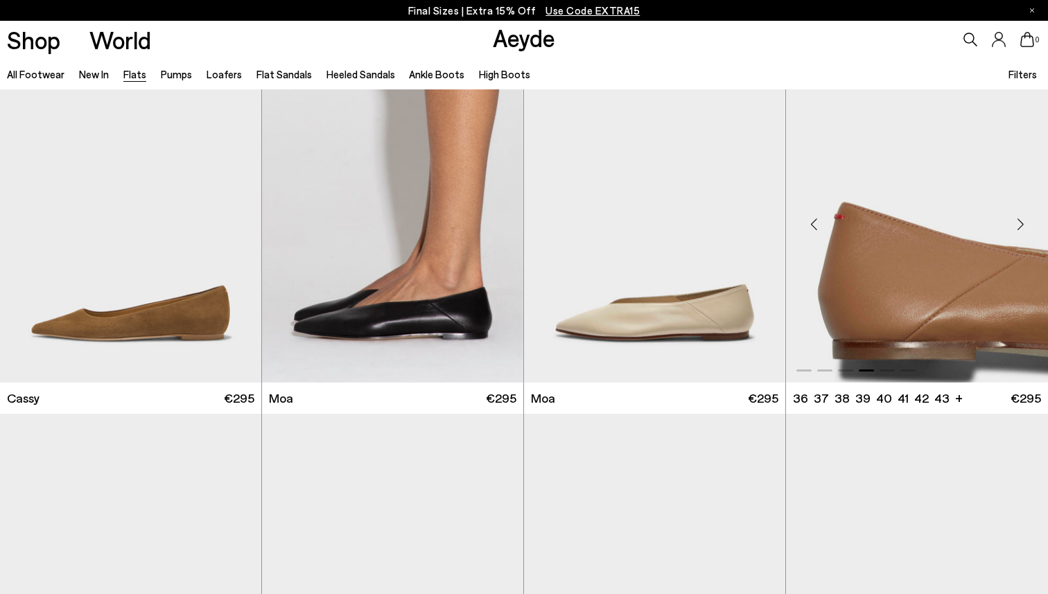
click at [1028, 221] on div "Next slide" at bounding box center [1021, 224] width 42 height 42
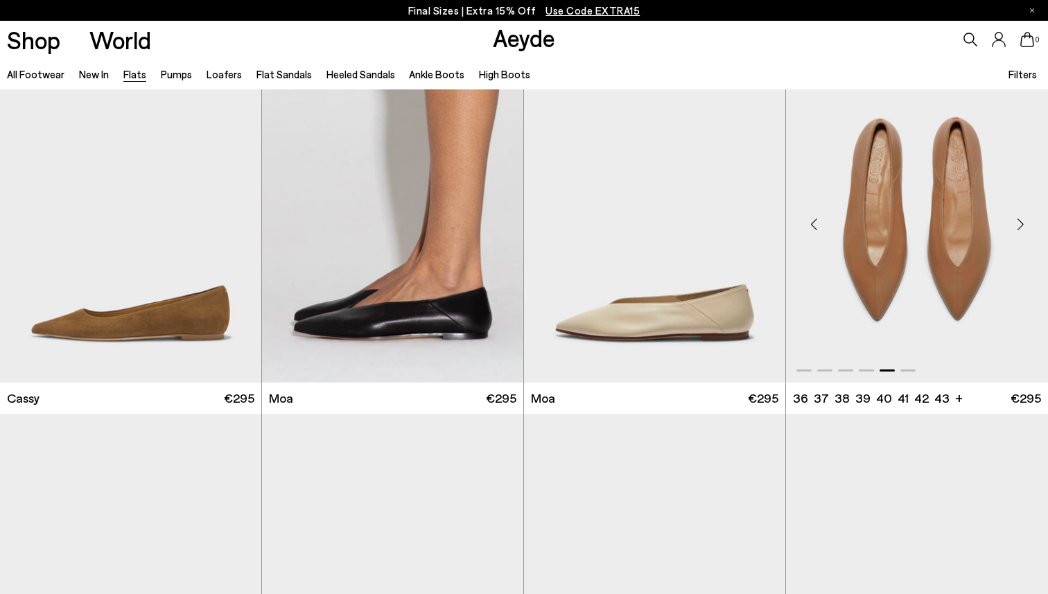
click at [1028, 221] on div "Next slide" at bounding box center [1021, 224] width 42 height 42
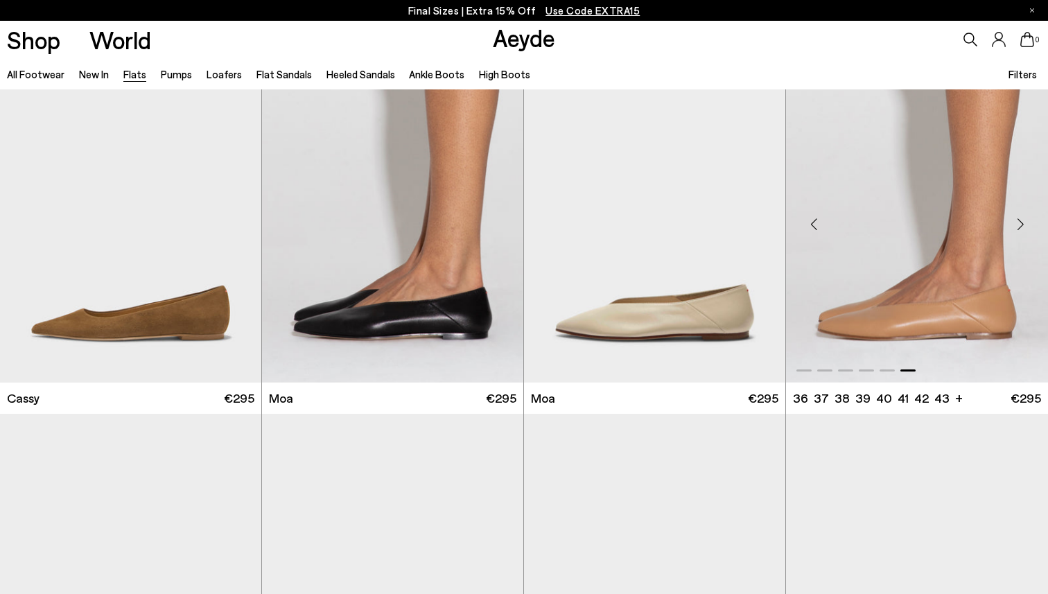
click at [1028, 221] on div "Next slide" at bounding box center [1021, 224] width 42 height 42
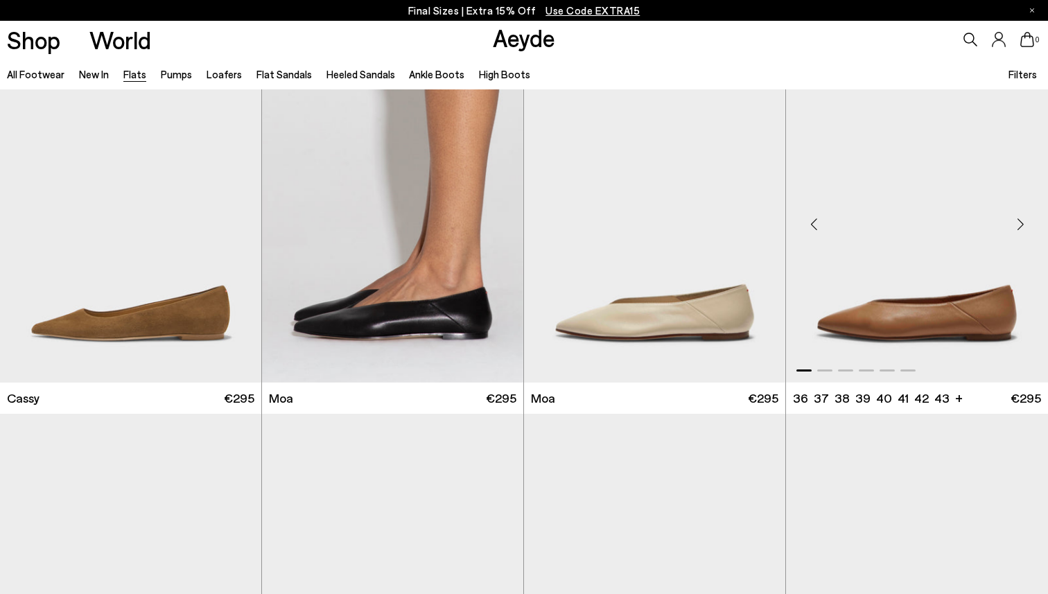
click at [1028, 221] on div "Next slide" at bounding box center [1021, 224] width 42 height 42
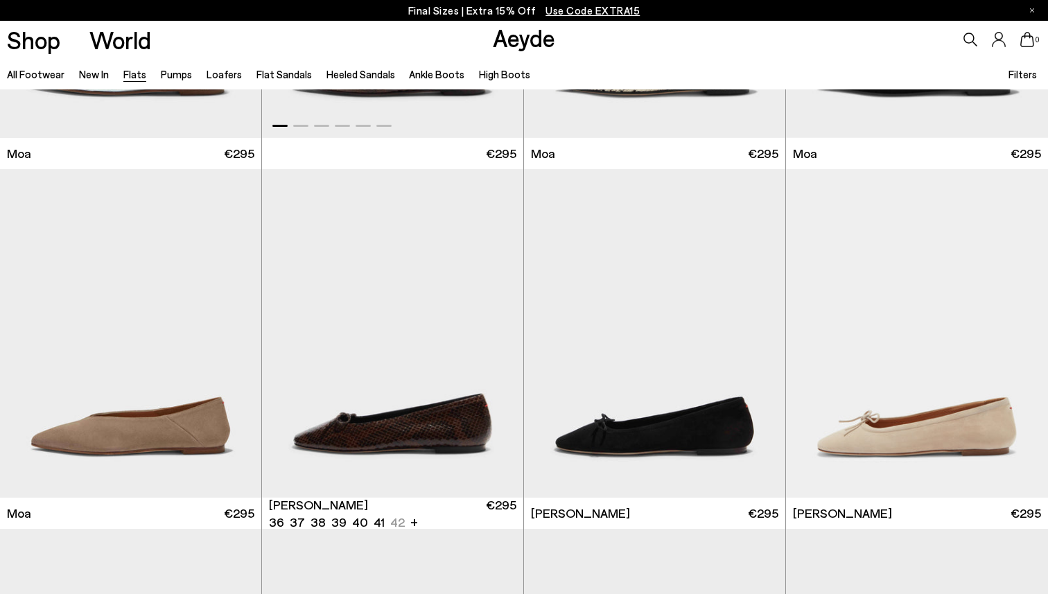
scroll to position [2447, 0]
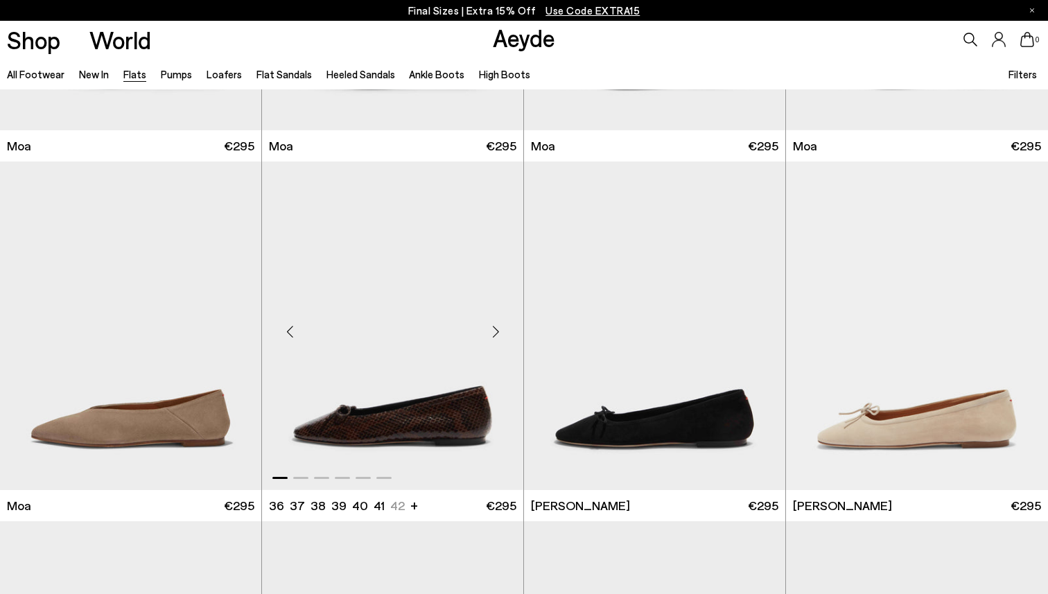
click at [492, 335] on div "Next slide" at bounding box center [496, 332] width 42 height 42
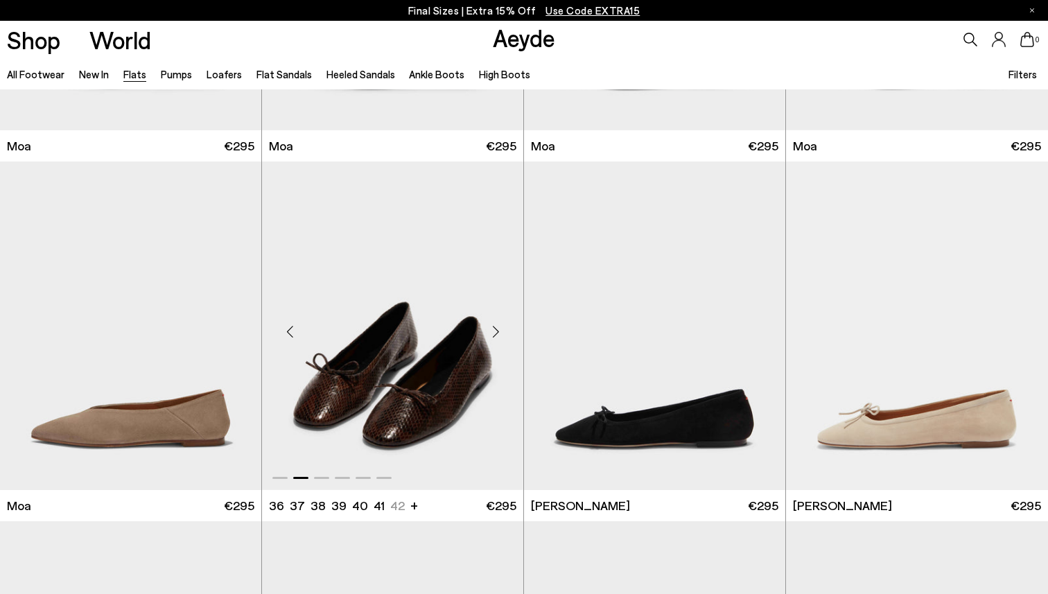
click at [492, 335] on div "Next slide" at bounding box center [496, 332] width 42 height 42
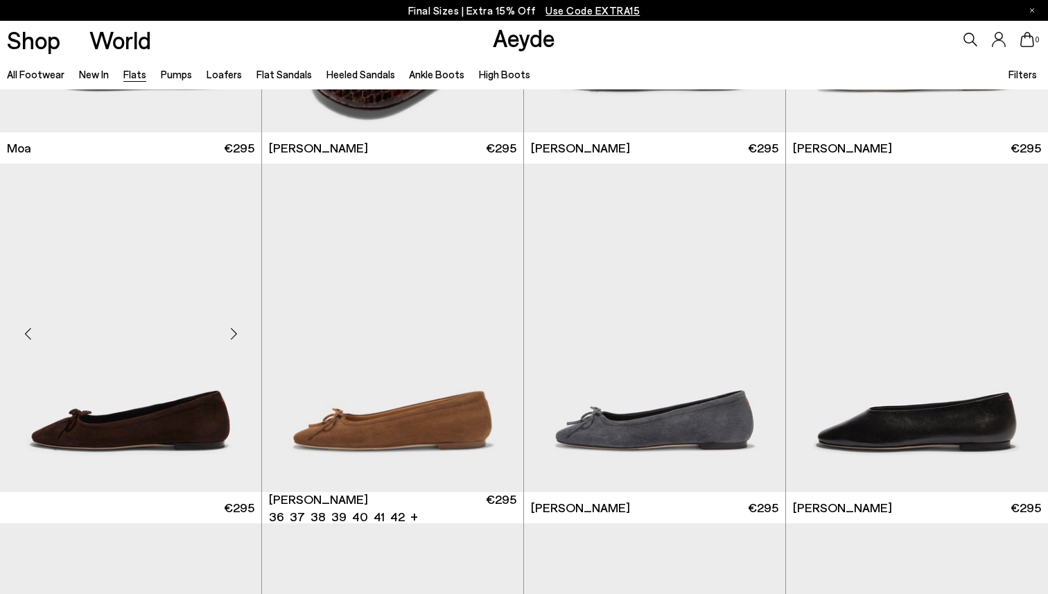
scroll to position [2806, 0]
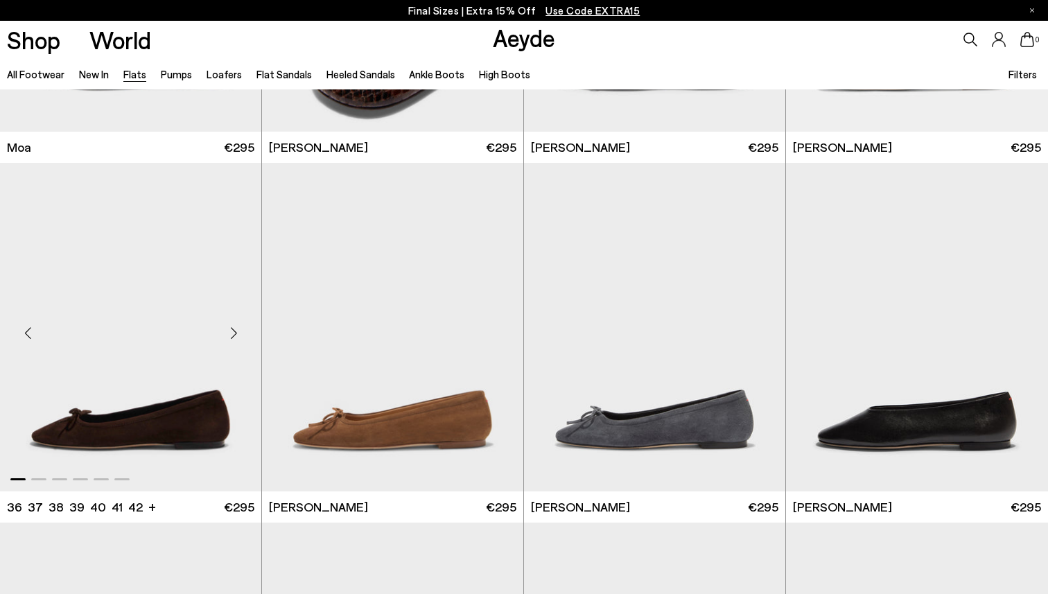
click at [238, 327] on div "Next slide" at bounding box center [234, 333] width 42 height 42
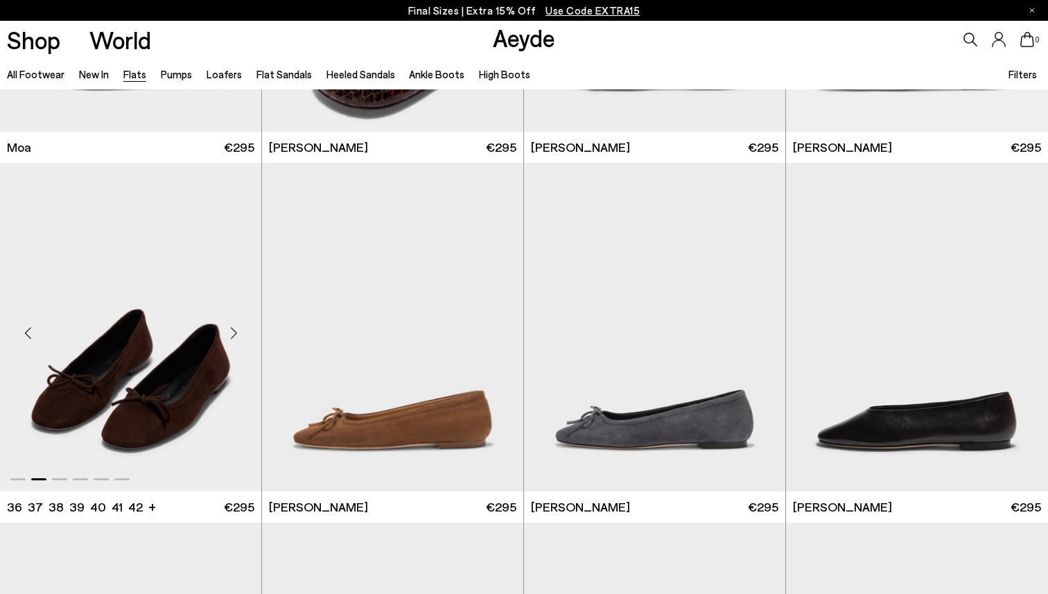
click at [238, 327] on div "Next slide" at bounding box center [234, 333] width 42 height 42
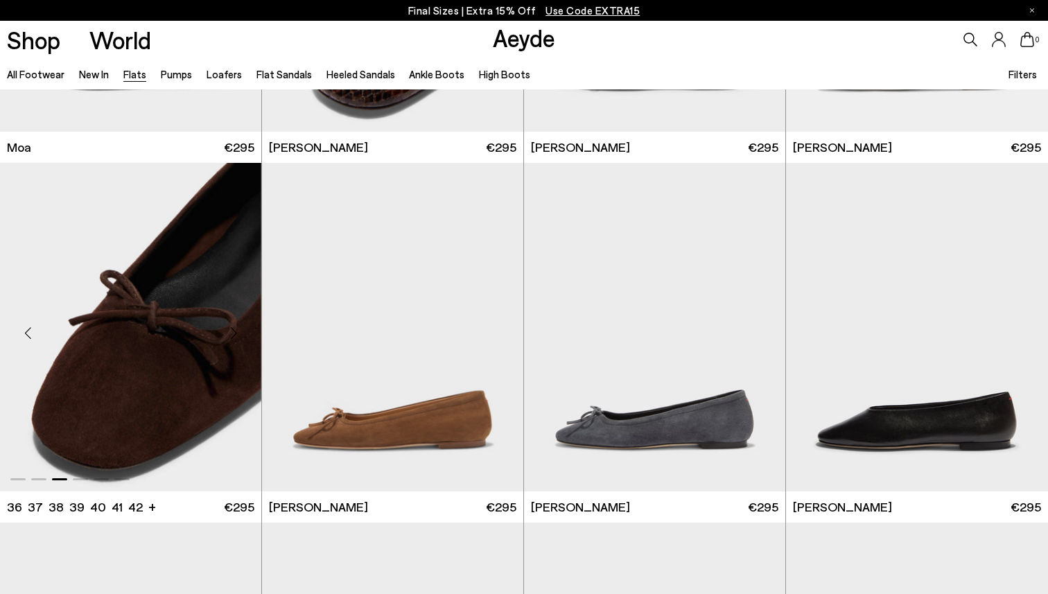
click at [238, 327] on div "Next slide" at bounding box center [234, 333] width 42 height 42
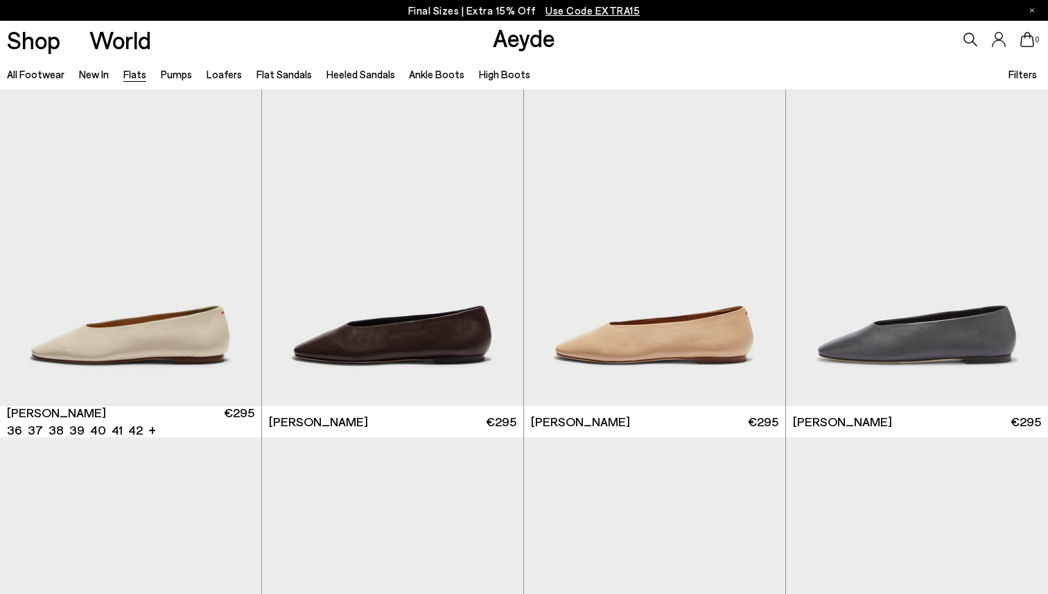
scroll to position [3252, 0]
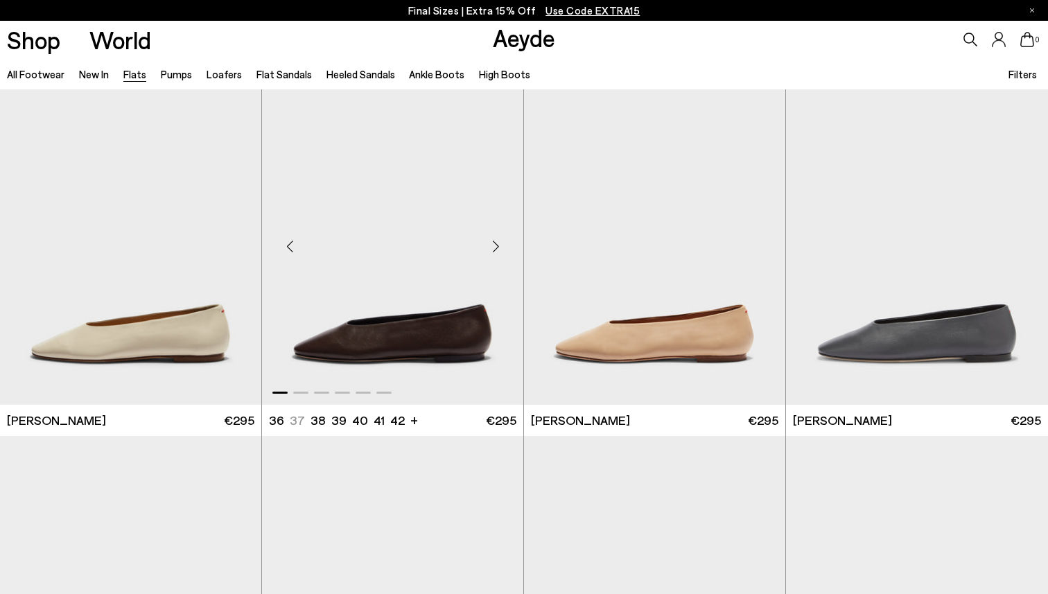
click at [498, 250] on div "Next slide" at bounding box center [496, 246] width 42 height 42
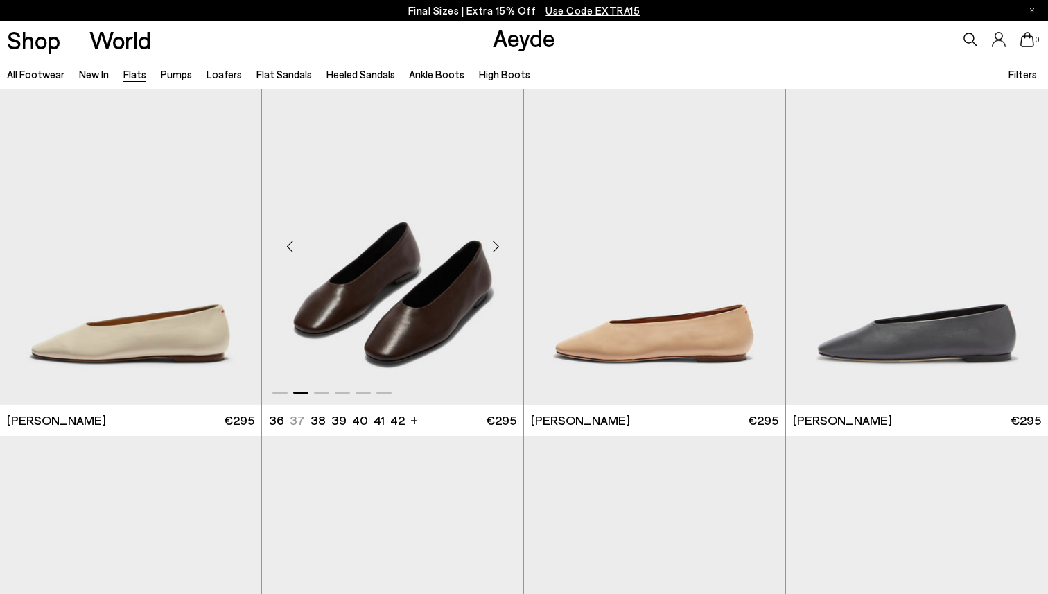
click at [498, 250] on div "Next slide" at bounding box center [496, 246] width 42 height 42
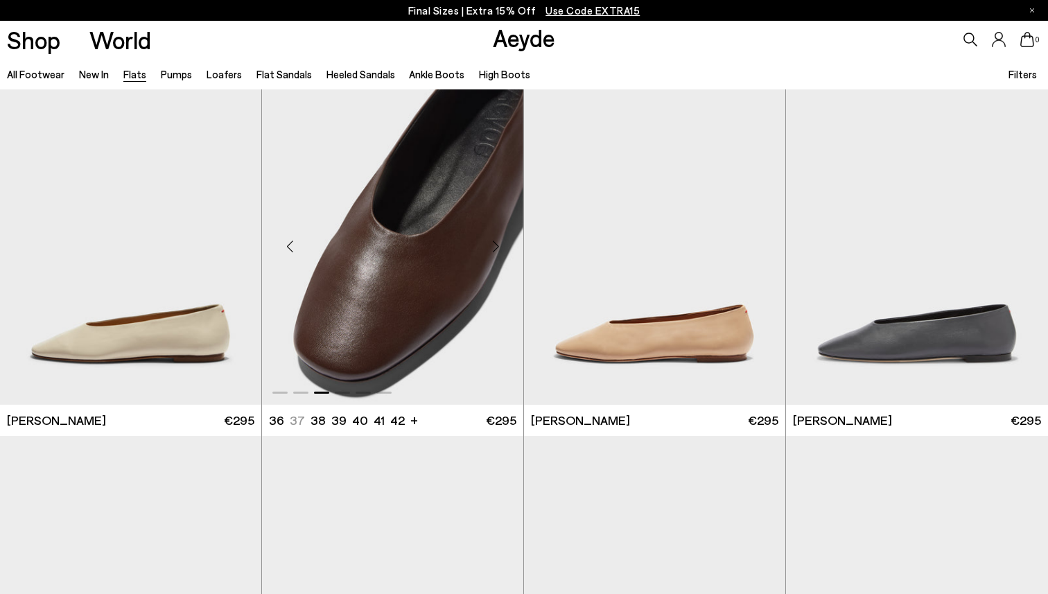
click at [498, 250] on div "Next slide" at bounding box center [496, 246] width 42 height 42
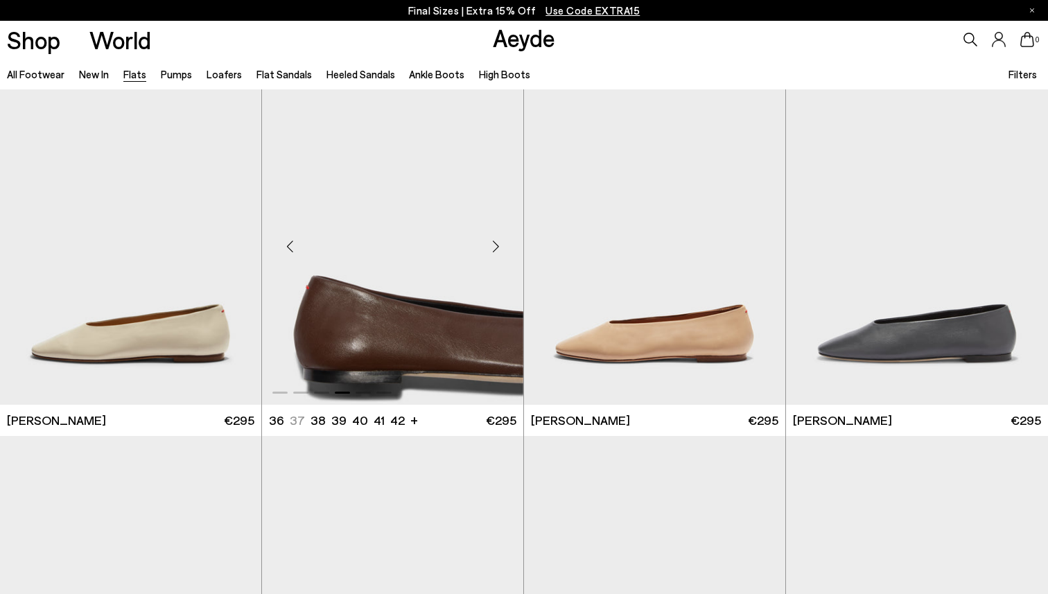
click at [498, 250] on div "Next slide" at bounding box center [496, 246] width 42 height 42
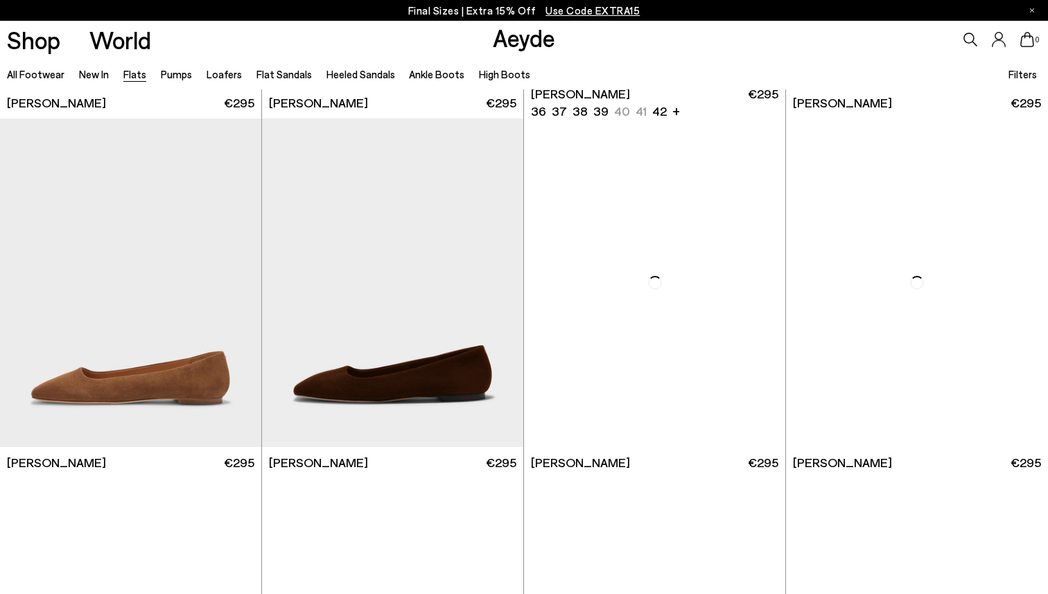
scroll to position [4650, 0]
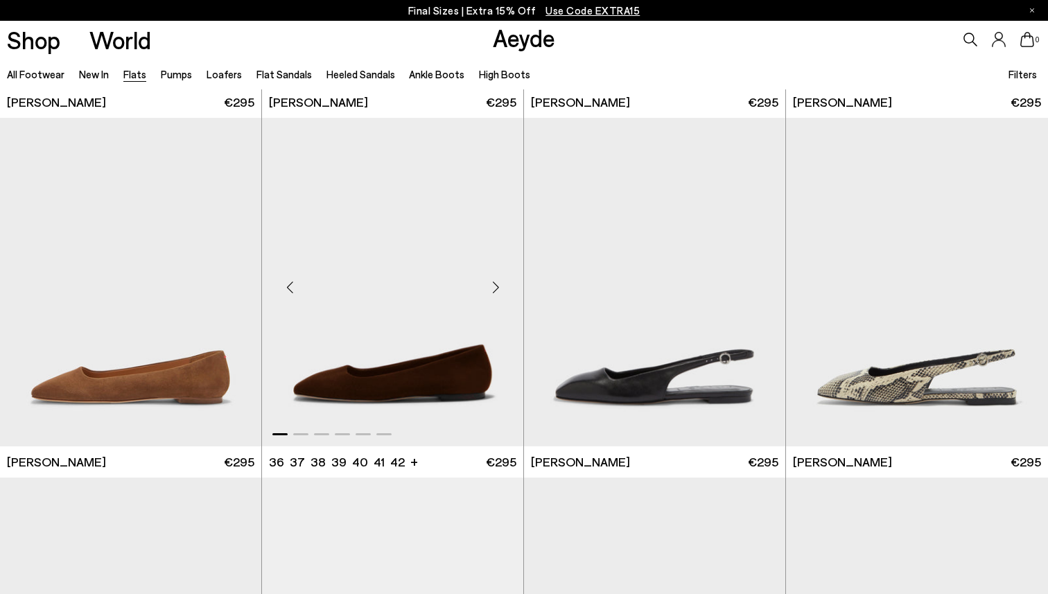
click at [496, 282] on div "Next slide" at bounding box center [496, 288] width 42 height 42
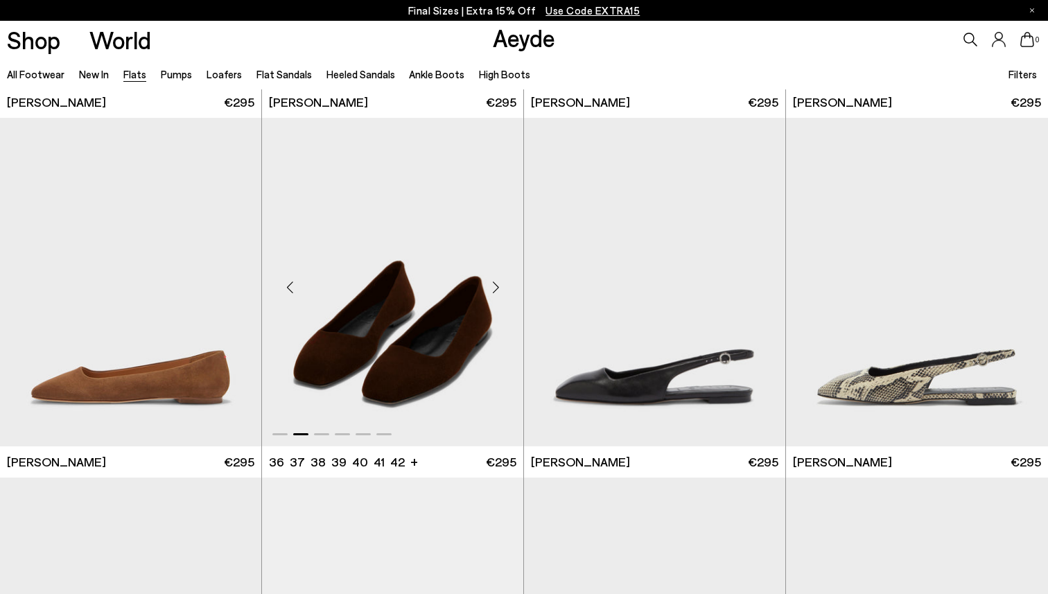
click at [496, 282] on div "Next slide" at bounding box center [496, 288] width 42 height 42
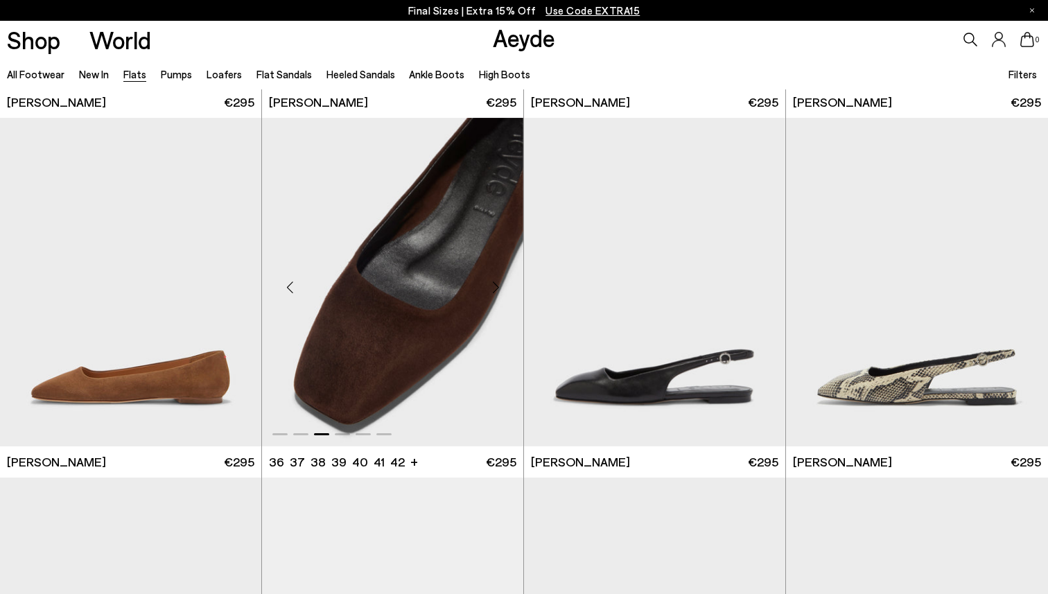
click at [496, 282] on div "Next slide" at bounding box center [496, 288] width 42 height 42
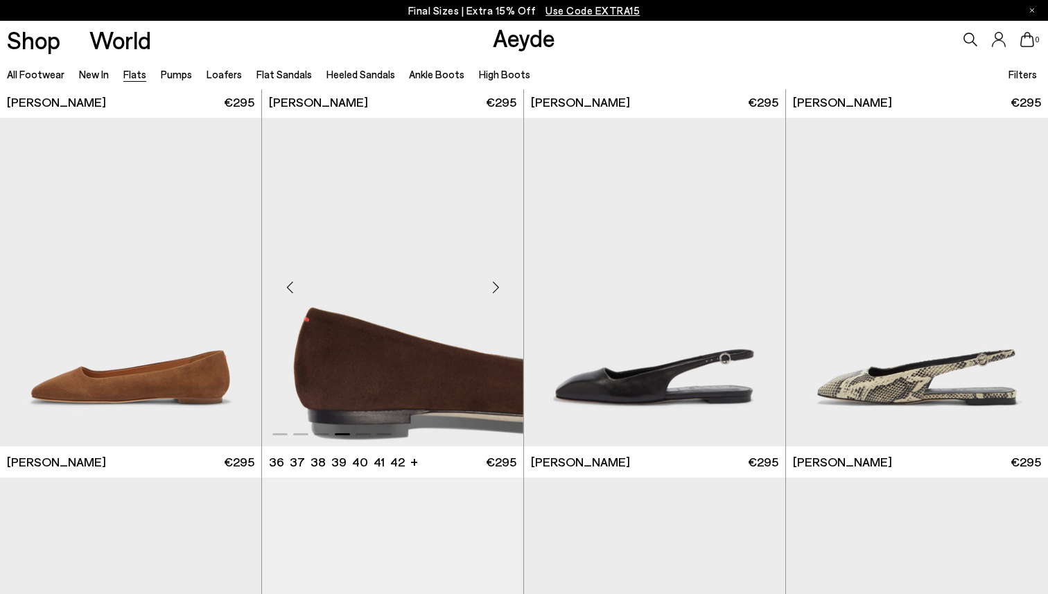
click at [496, 282] on div "Next slide" at bounding box center [496, 288] width 42 height 42
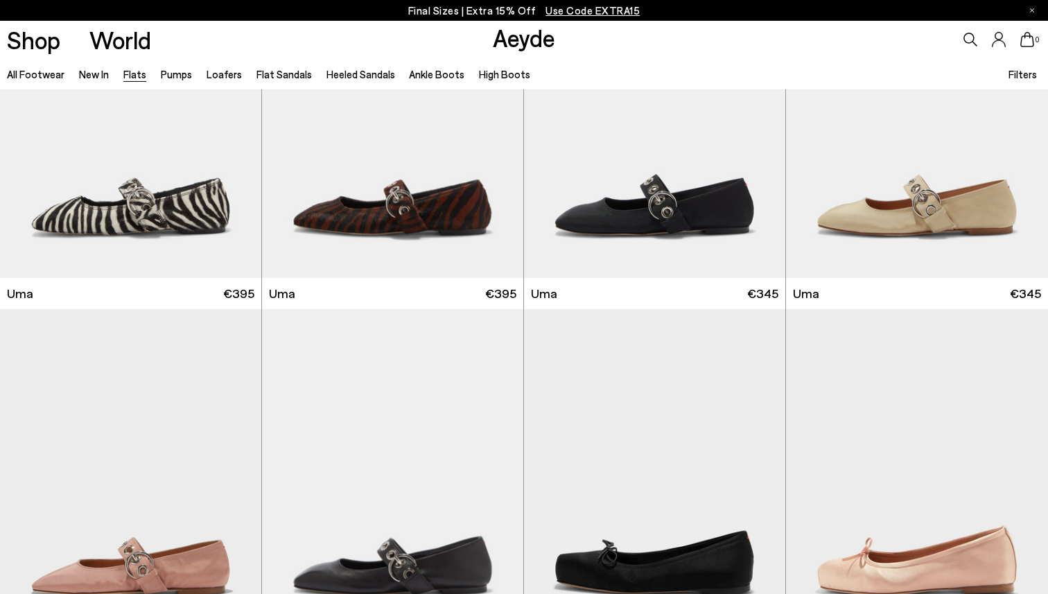
scroll to position [5736, 0]
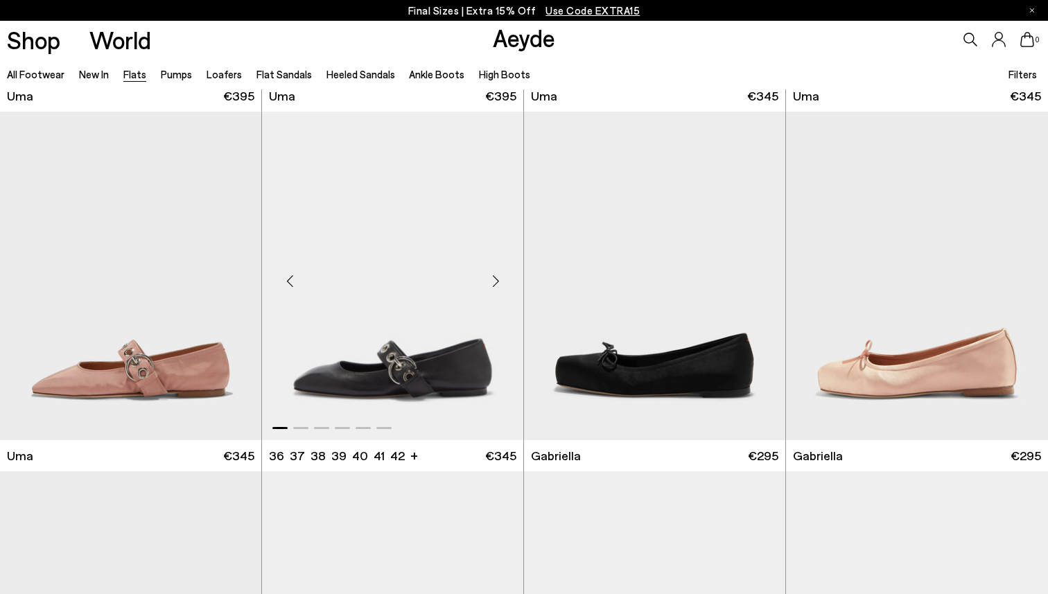
click at [496, 278] on div "Next slide" at bounding box center [496, 282] width 42 height 42
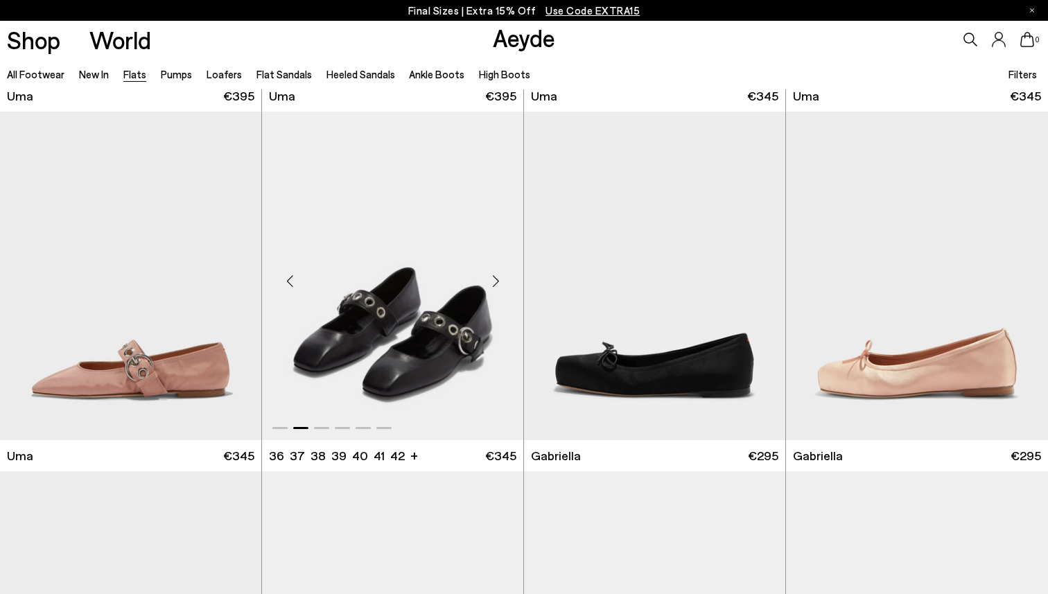
click at [496, 278] on div "Next slide" at bounding box center [496, 282] width 42 height 42
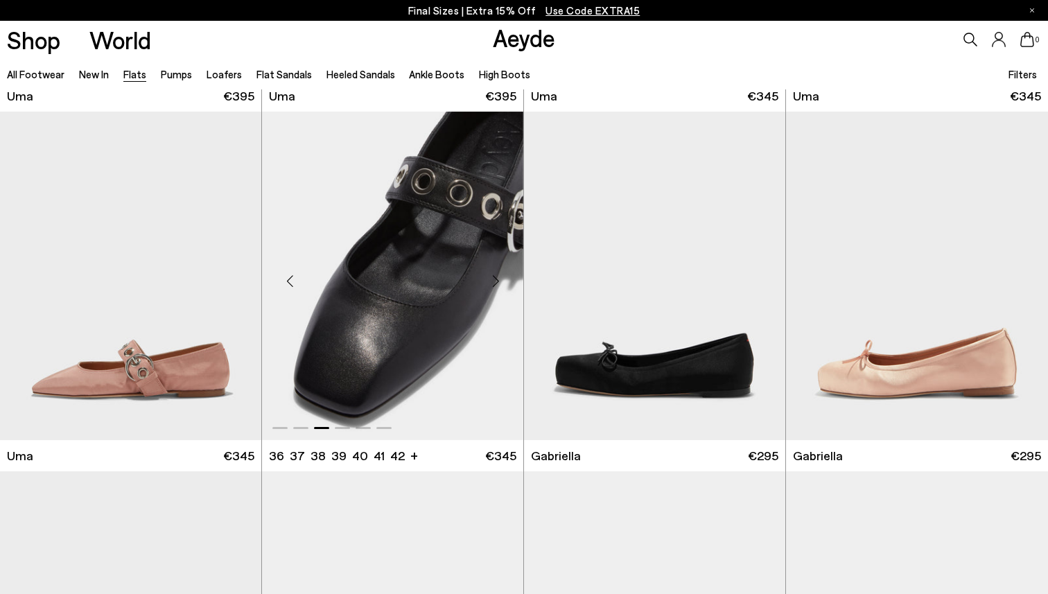
click at [496, 278] on div "Next slide" at bounding box center [496, 282] width 42 height 42
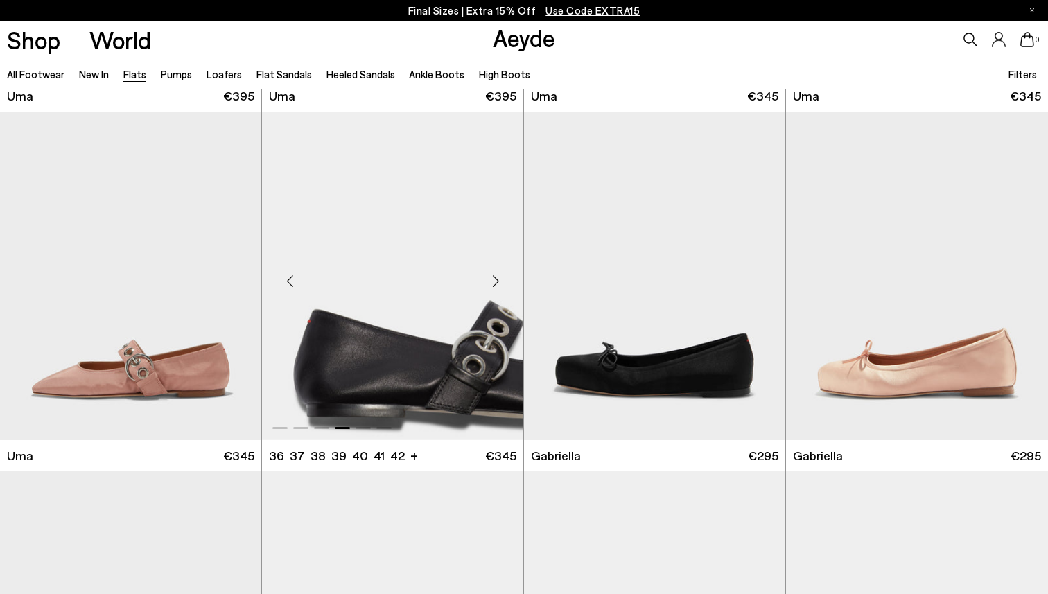
click at [496, 278] on div "Next slide" at bounding box center [496, 282] width 42 height 42
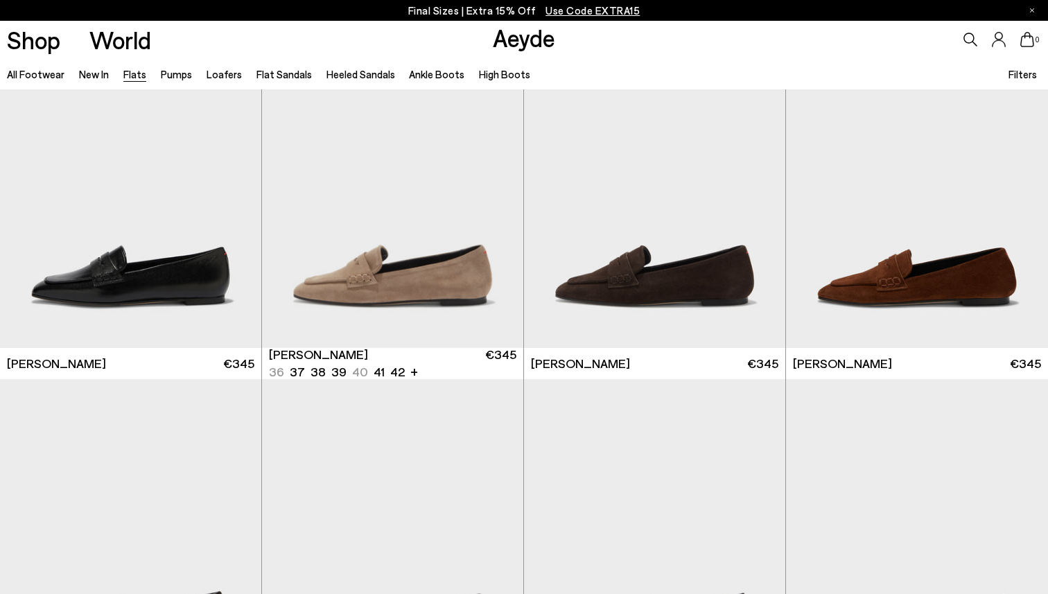
scroll to position [6909, 0]
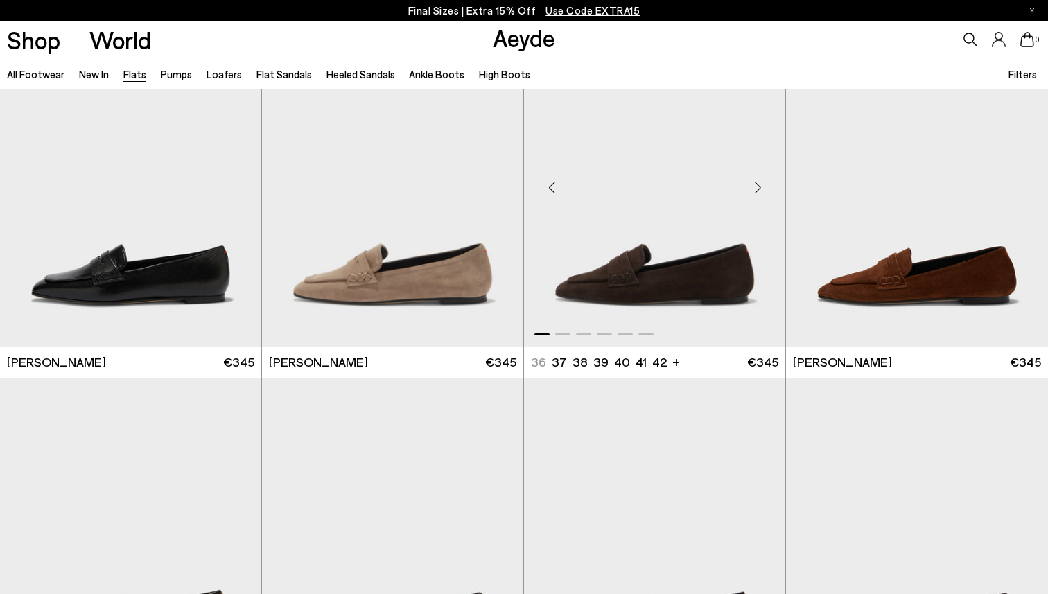
click at [756, 182] on div "Next slide" at bounding box center [758, 188] width 42 height 42
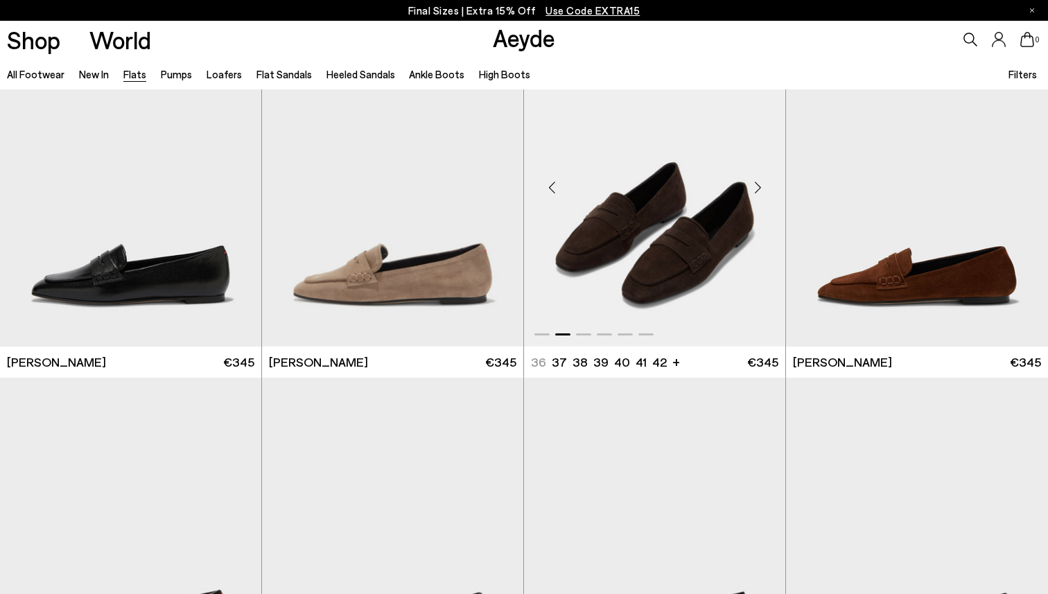
click at [756, 182] on div "Next slide" at bounding box center [758, 188] width 42 height 42
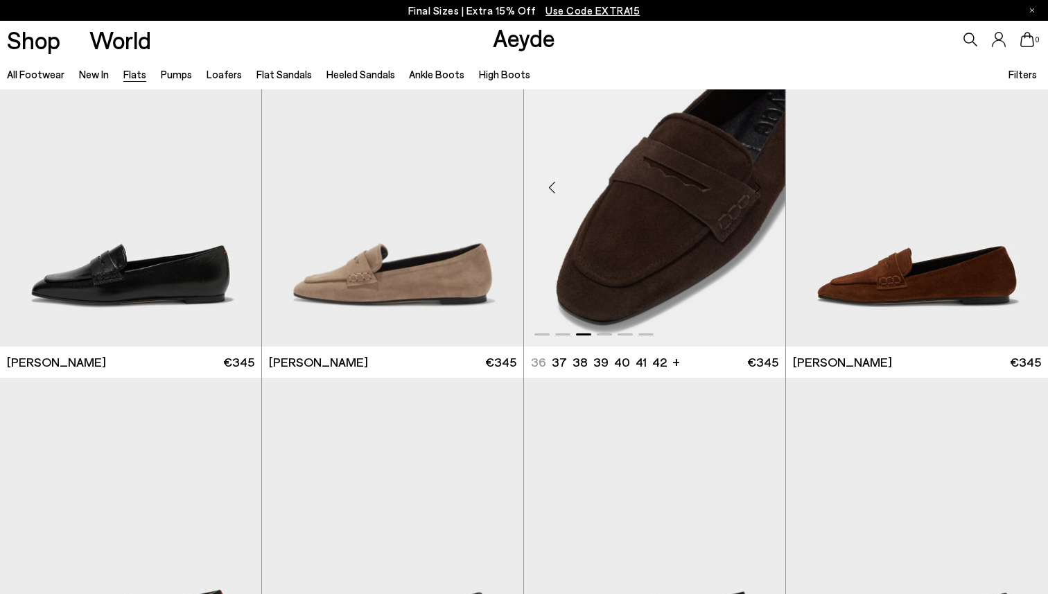
click at [756, 182] on div "Next slide" at bounding box center [758, 188] width 42 height 42
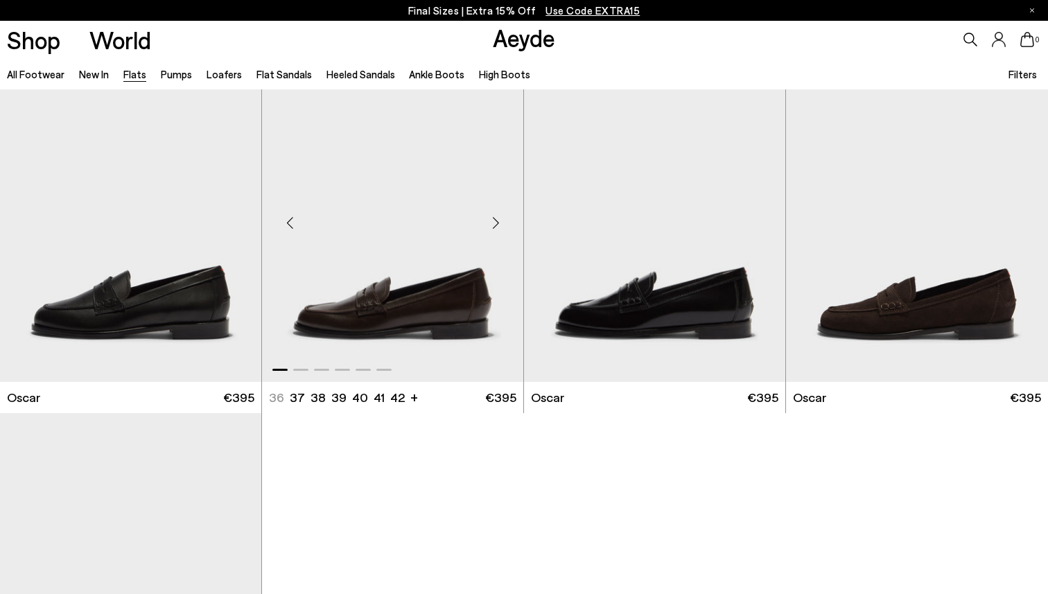
scroll to position [7203, 0]
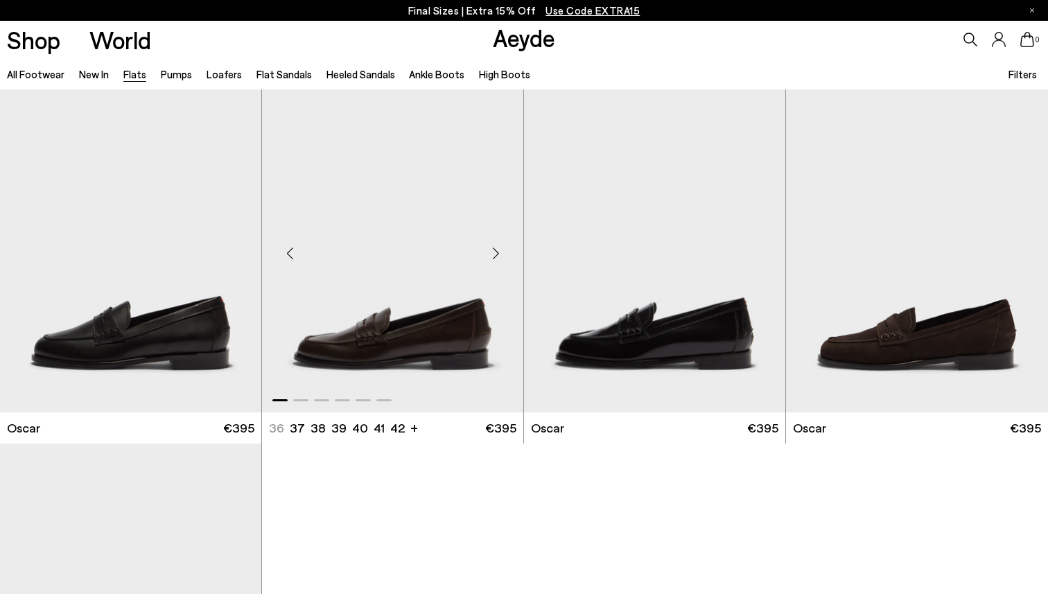
click at [496, 257] on div "Next slide" at bounding box center [496, 254] width 42 height 42
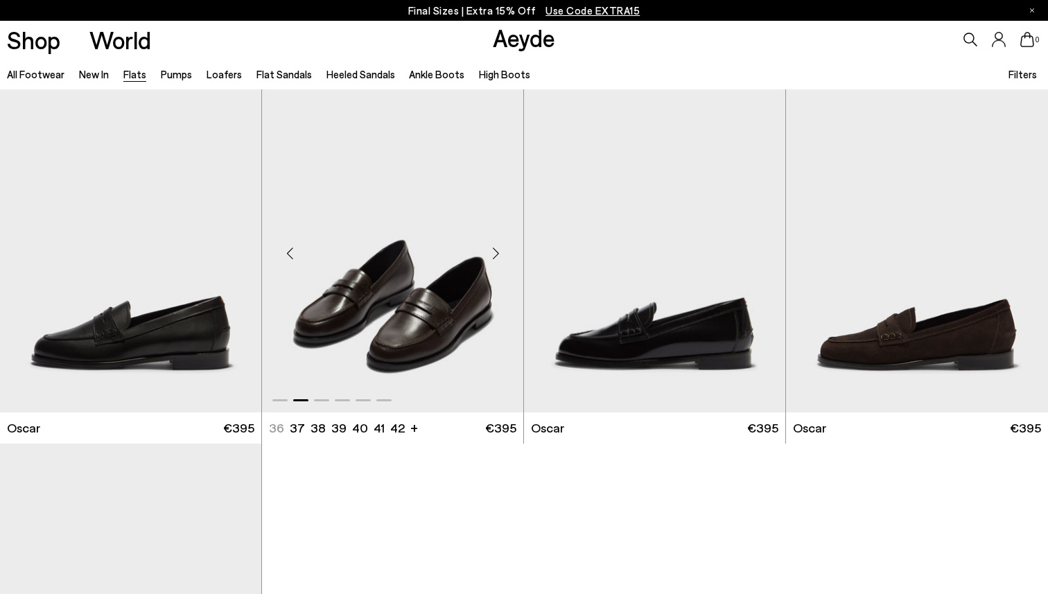
click at [496, 257] on div "Next slide" at bounding box center [496, 254] width 42 height 42
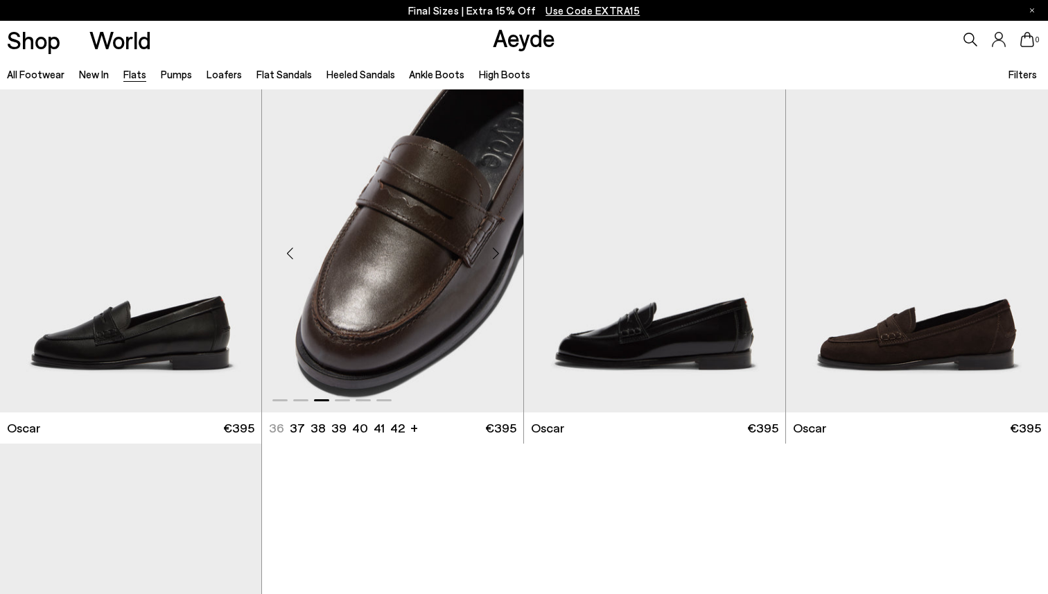
click at [496, 257] on div "Next slide" at bounding box center [496, 254] width 42 height 42
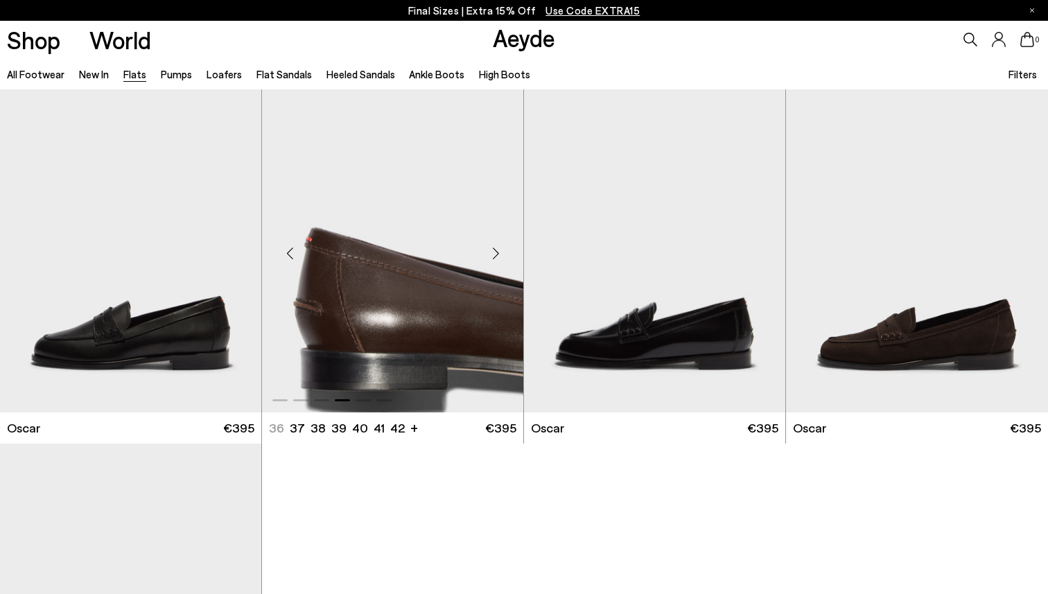
click at [496, 257] on div "Next slide" at bounding box center [496, 254] width 42 height 42
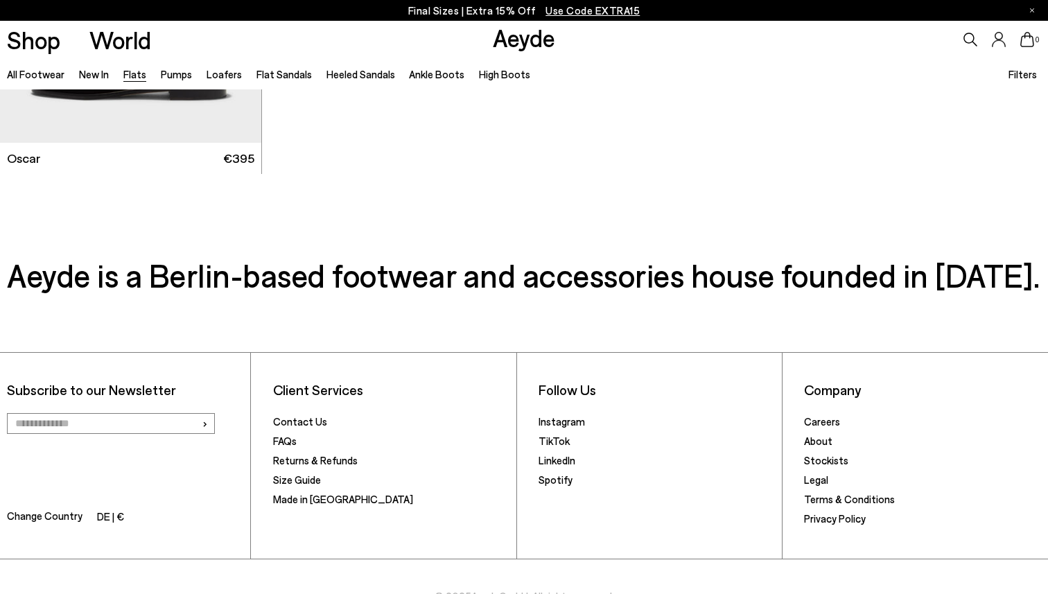
scroll to position [7871, 0]
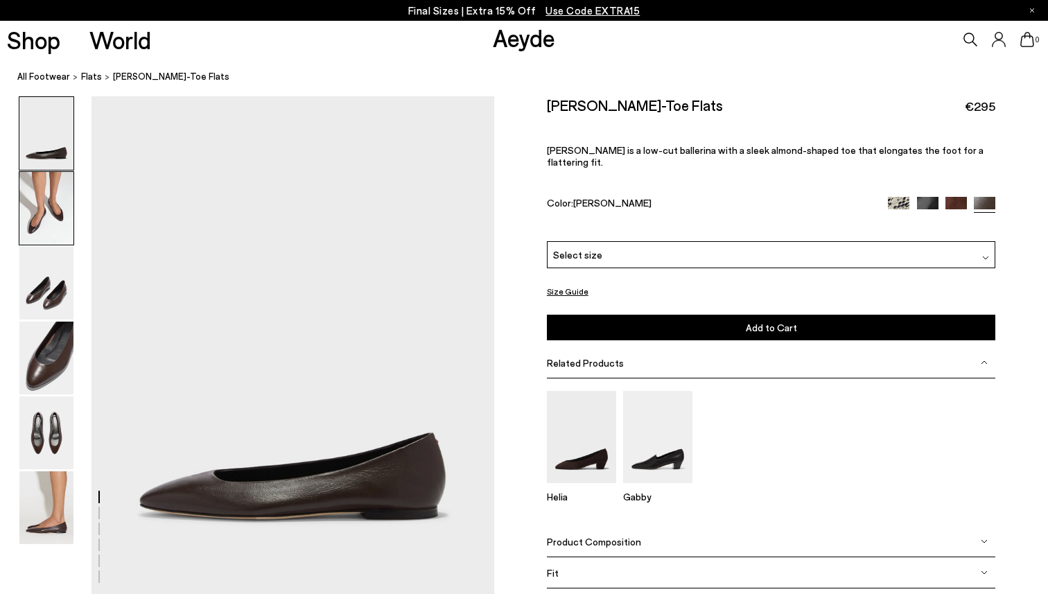
click at [69, 207] on img at bounding box center [46, 208] width 54 height 73
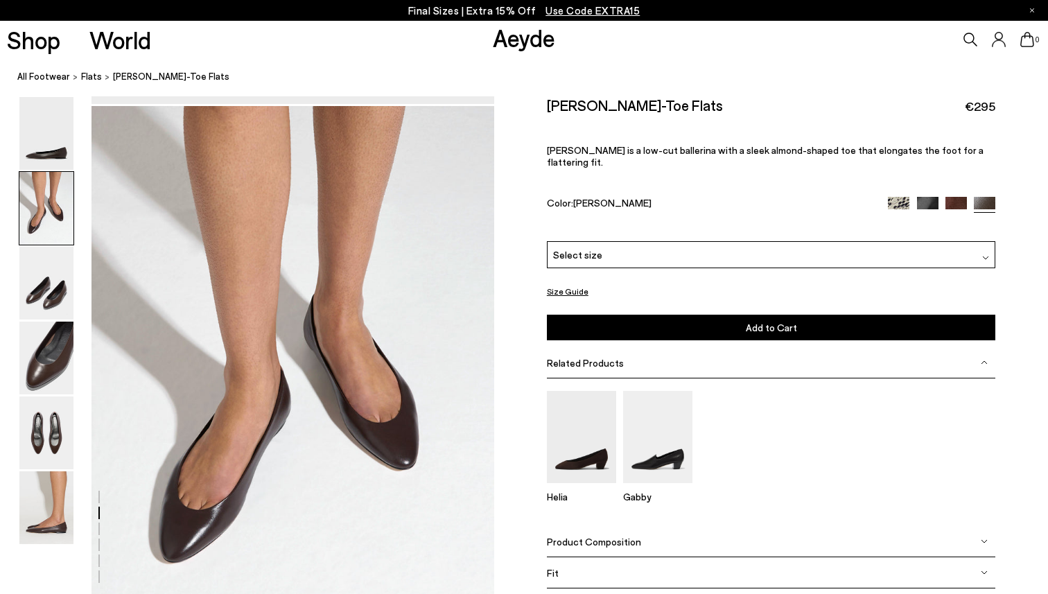
scroll to position [501, 0]
